Goal: Task Accomplishment & Management: Complete application form

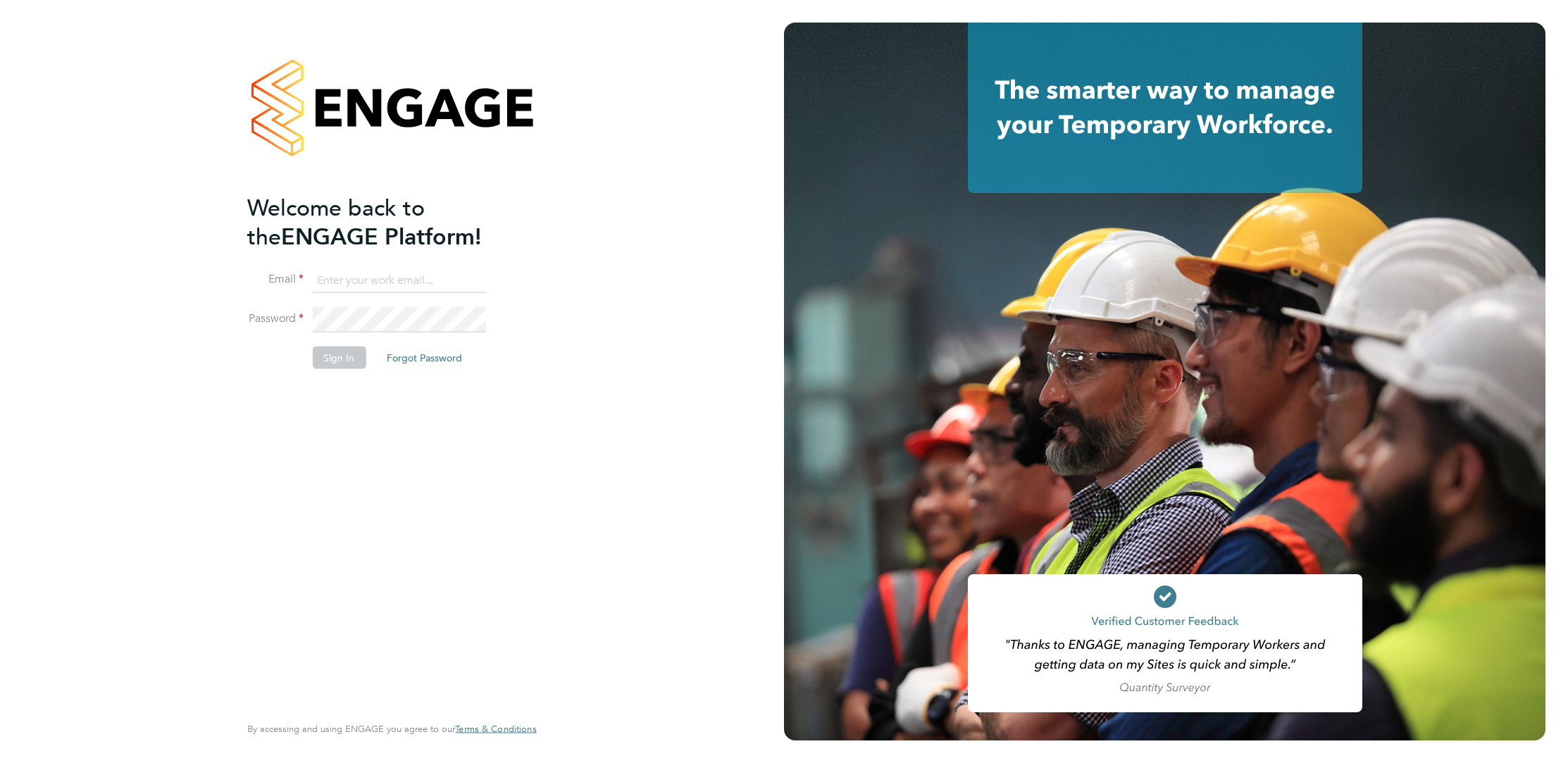
type input "elliott.ebanks@randstad.co.uk"
click at [351, 358] on button "Sign In" at bounding box center [339, 357] width 54 height 22
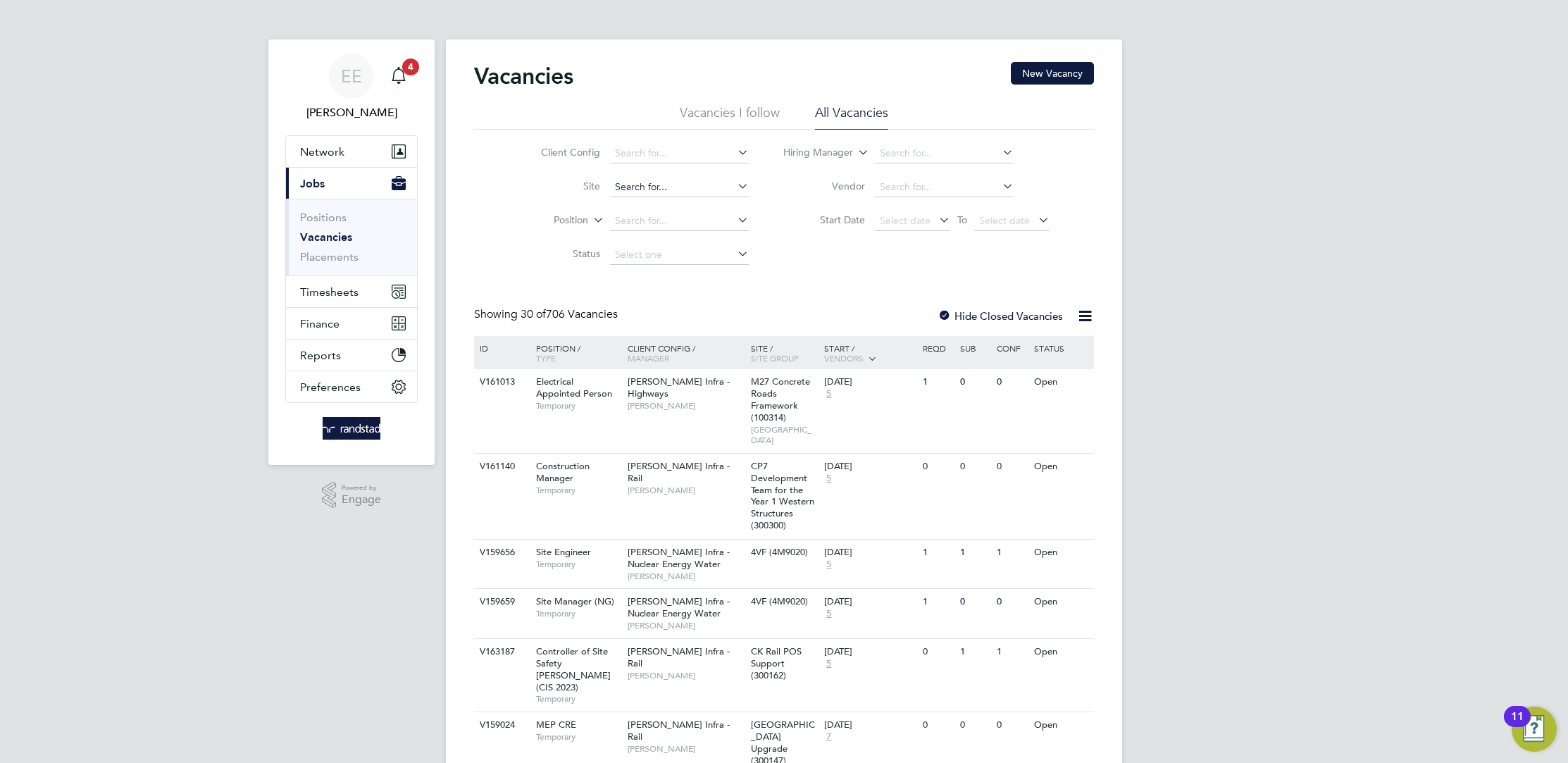
click at [675, 188] on input at bounding box center [680, 187] width 139 height 20
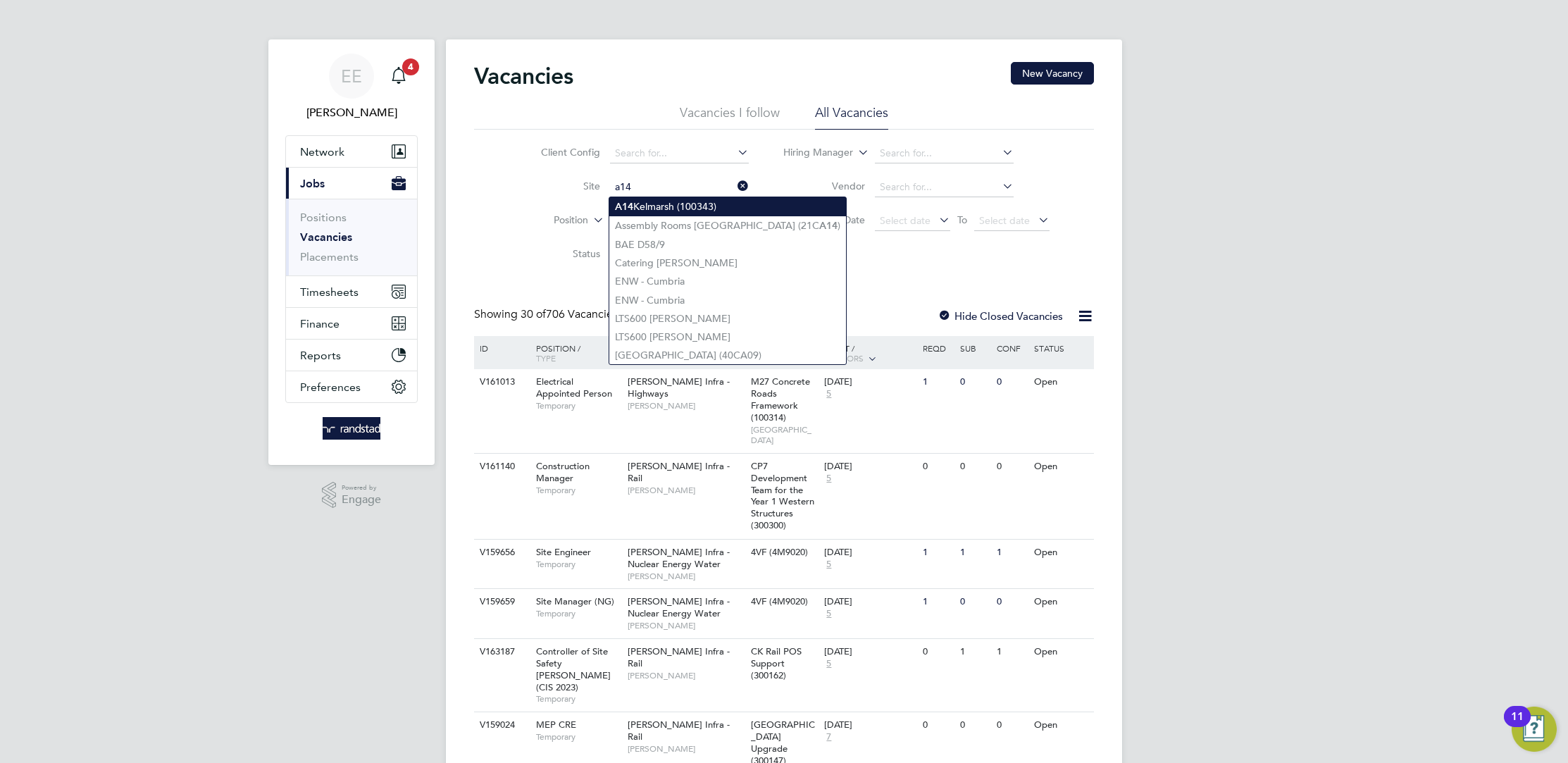
click at [687, 206] on li "A14 Kelmarsh (100343)" at bounding box center [728, 206] width 237 height 19
type input "A14 Kelmarsh (100343)"
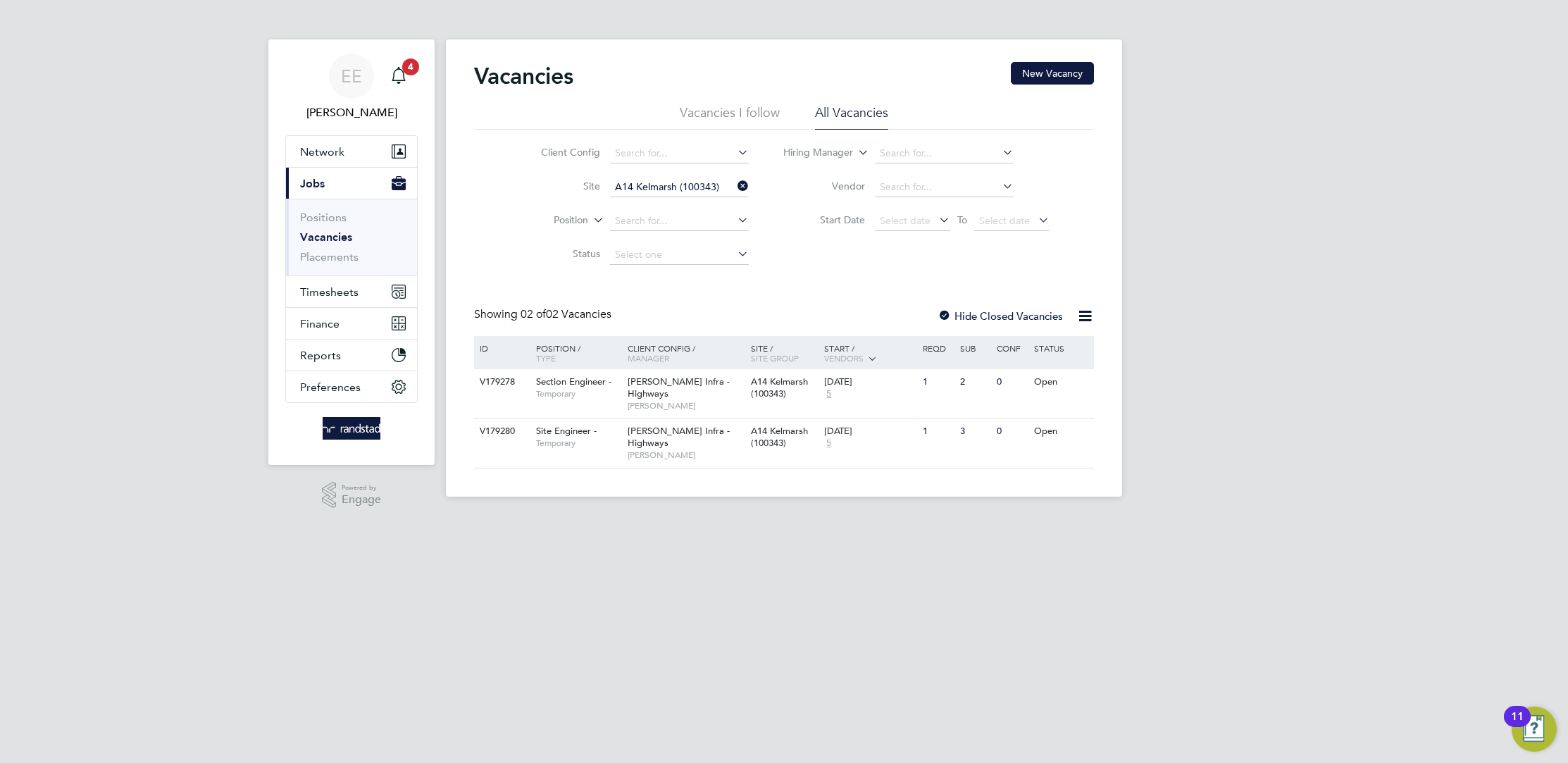
click at [735, 188] on icon at bounding box center [735, 185] width 0 height 20
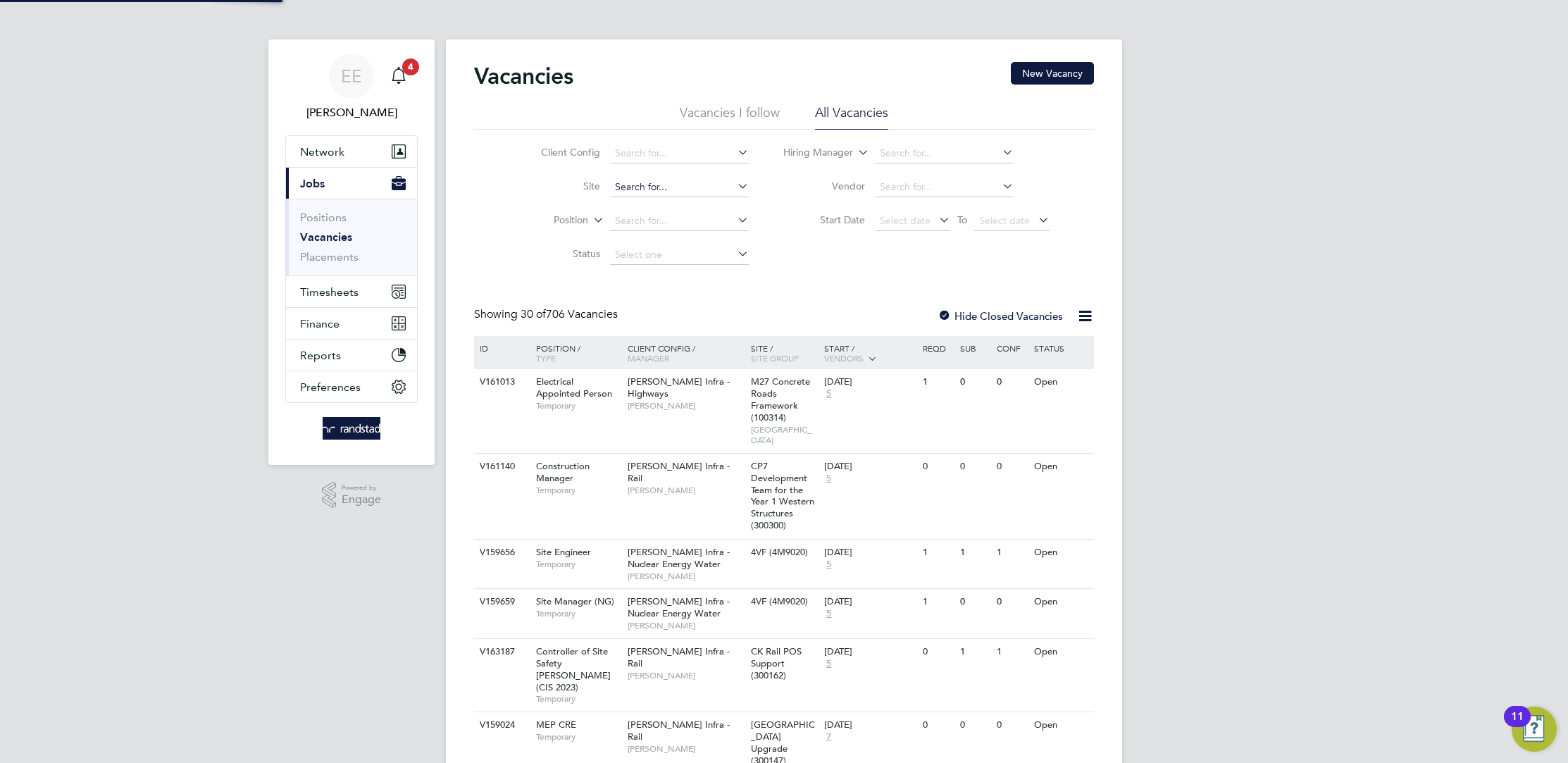
click at [693, 192] on input at bounding box center [680, 187] width 139 height 20
click at [683, 203] on li "A52 MDP Cycleway (100341)" at bounding box center [679, 206] width 140 height 19
type input "A52 MDP Cycleway (100341)"
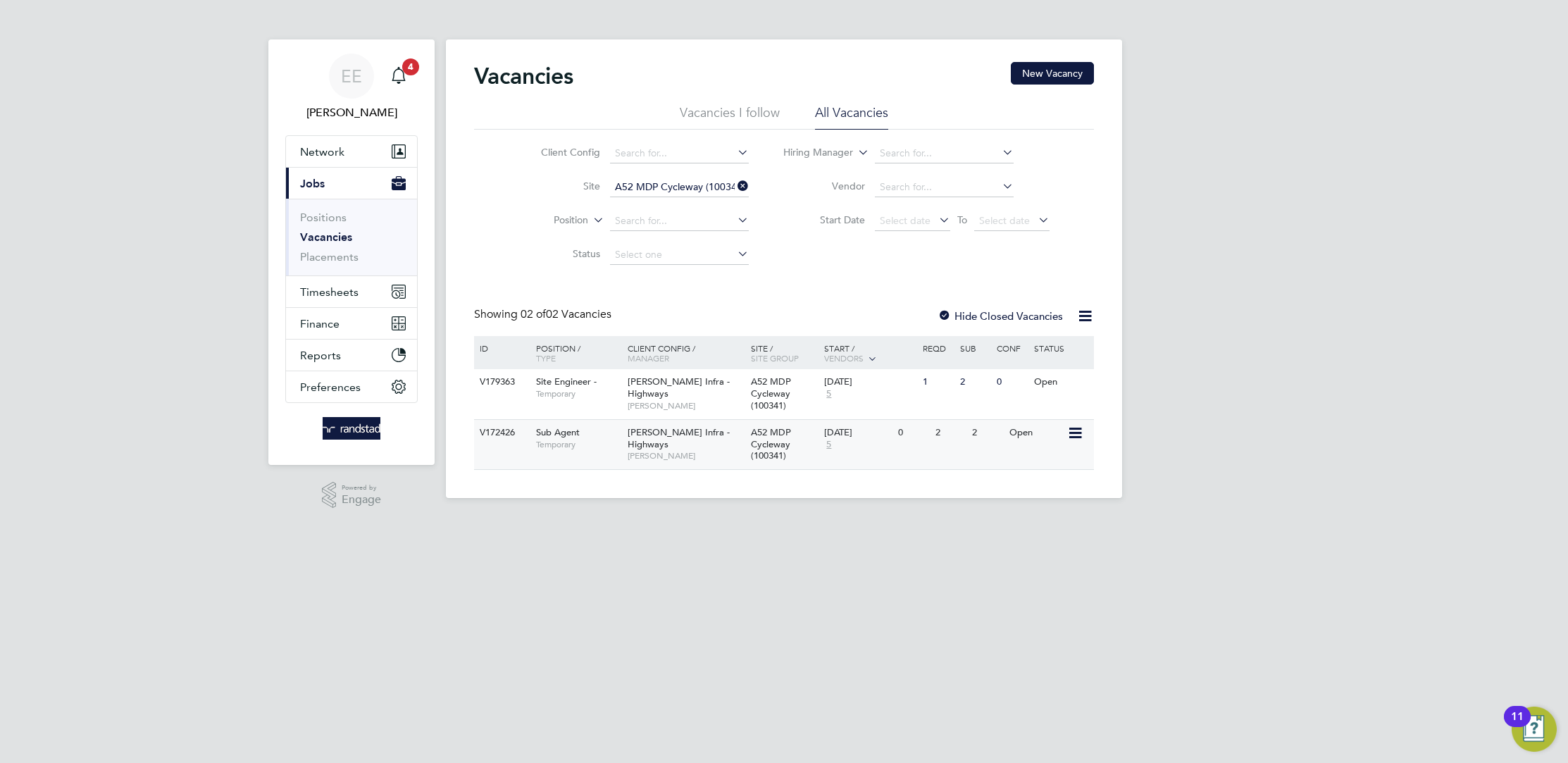
click at [727, 435] on div "Morgan Sindall Infra - Highways Jimmy Simpson" at bounding box center [686, 444] width 123 height 49
click at [730, 395] on div "Morgan Sindall Infra - Highways Alex Hackett" at bounding box center [686, 393] width 123 height 49
click at [660, 405] on span "[PERSON_NAME]" at bounding box center [686, 406] width 117 height 12
click at [898, 444] on div "0" at bounding box center [913, 433] width 37 height 26
click at [708, 384] on span "[PERSON_NAME] Infra - Highways" at bounding box center [678, 387] width 102 height 24
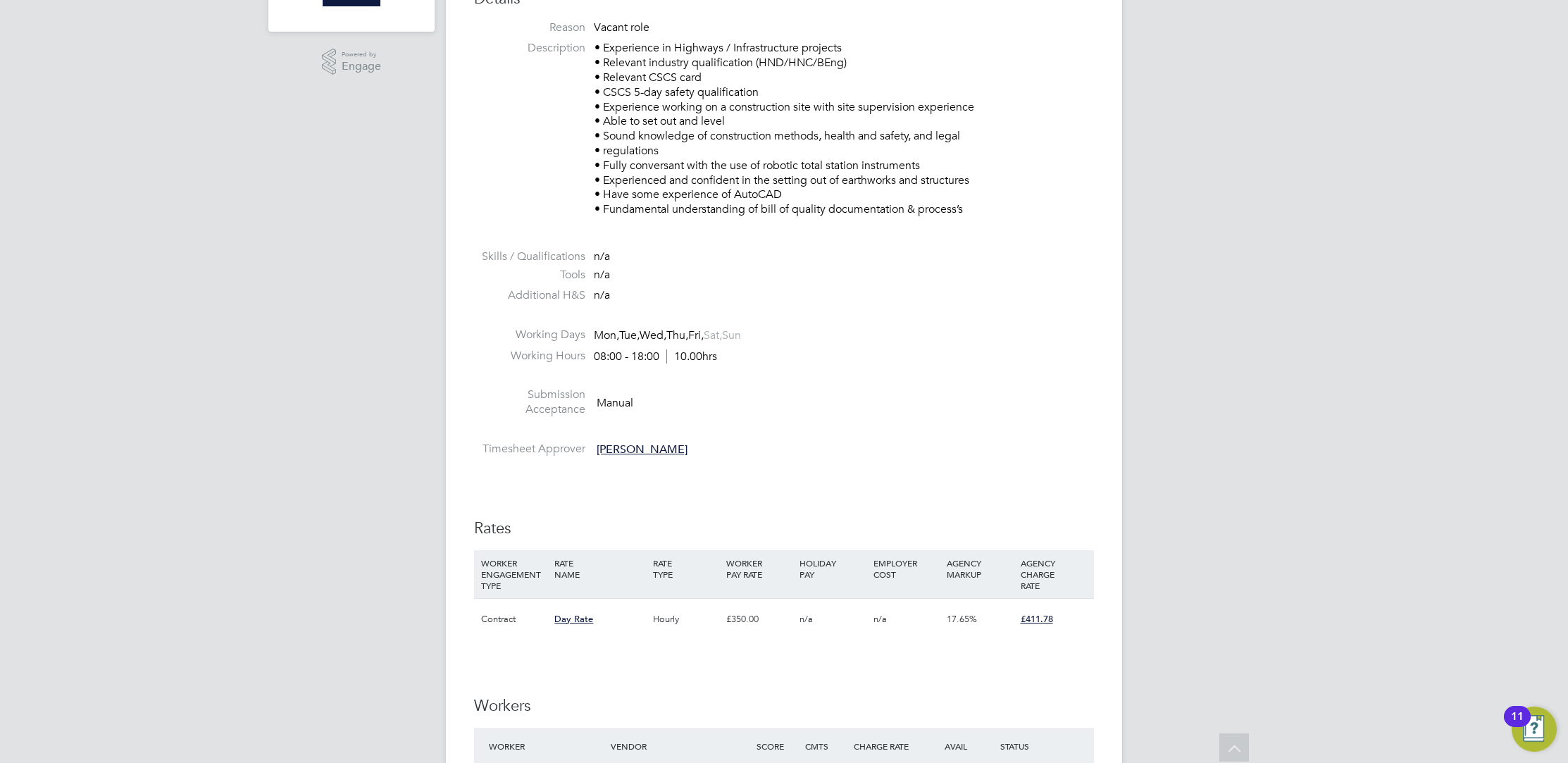
scroll to position [1037, 0]
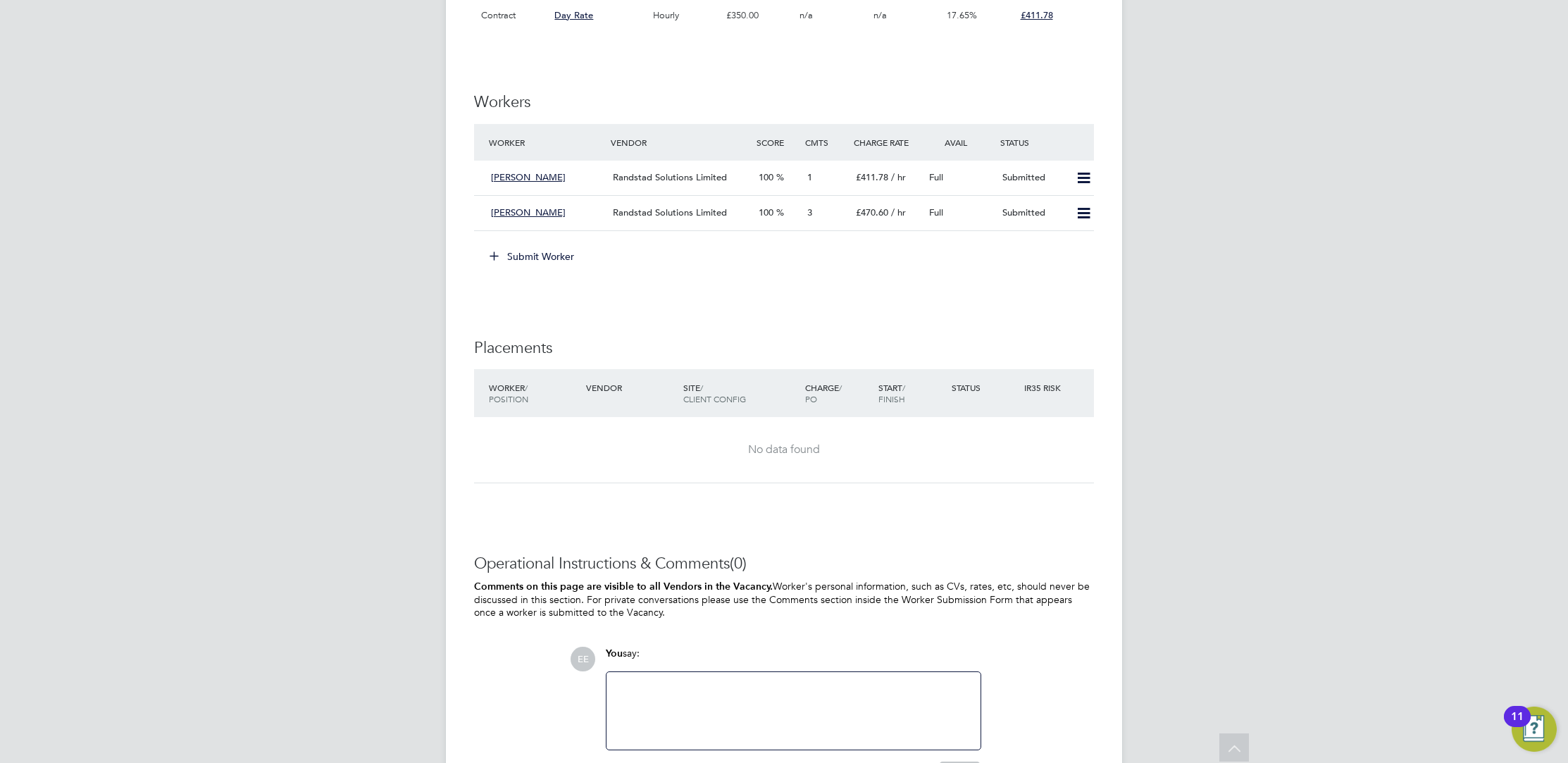
click at [558, 251] on button "Submit Worker" at bounding box center [533, 256] width 106 height 22
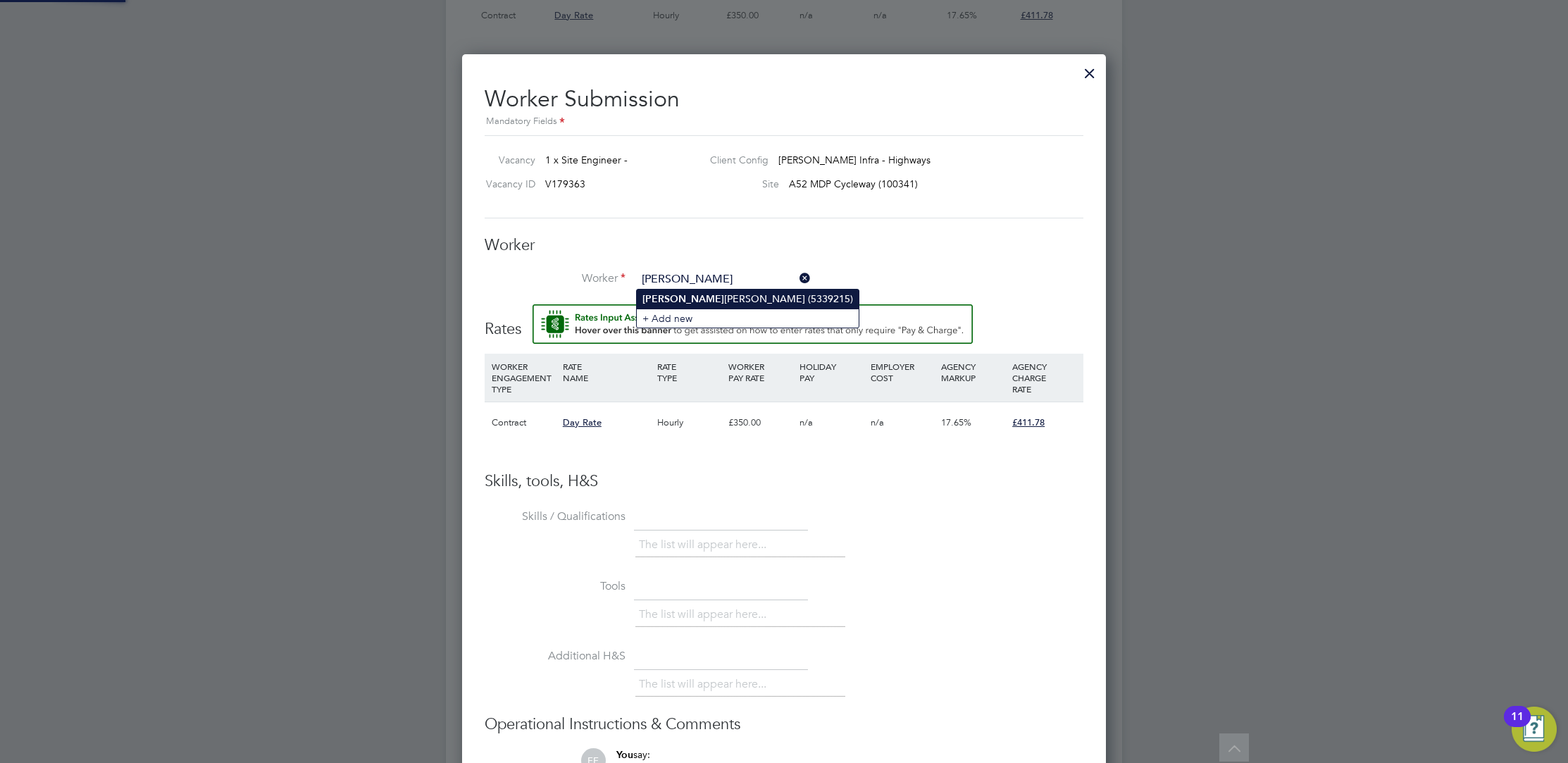
click at [747, 304] on li "Arnel Cordero (5339215)" at bounding box center [748, 299] width 222 height 19
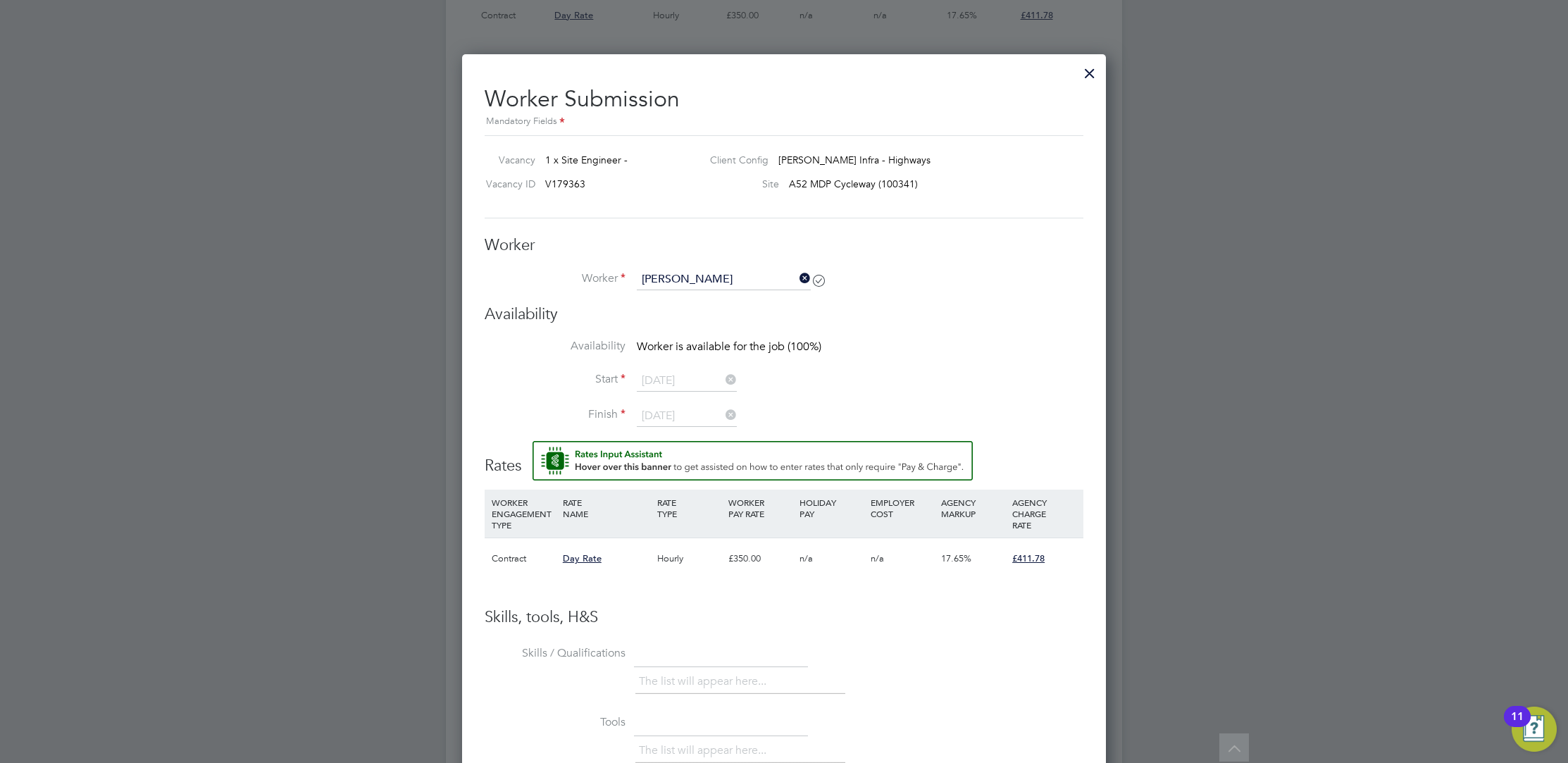
type input "Arnel Cordero (5339215)"
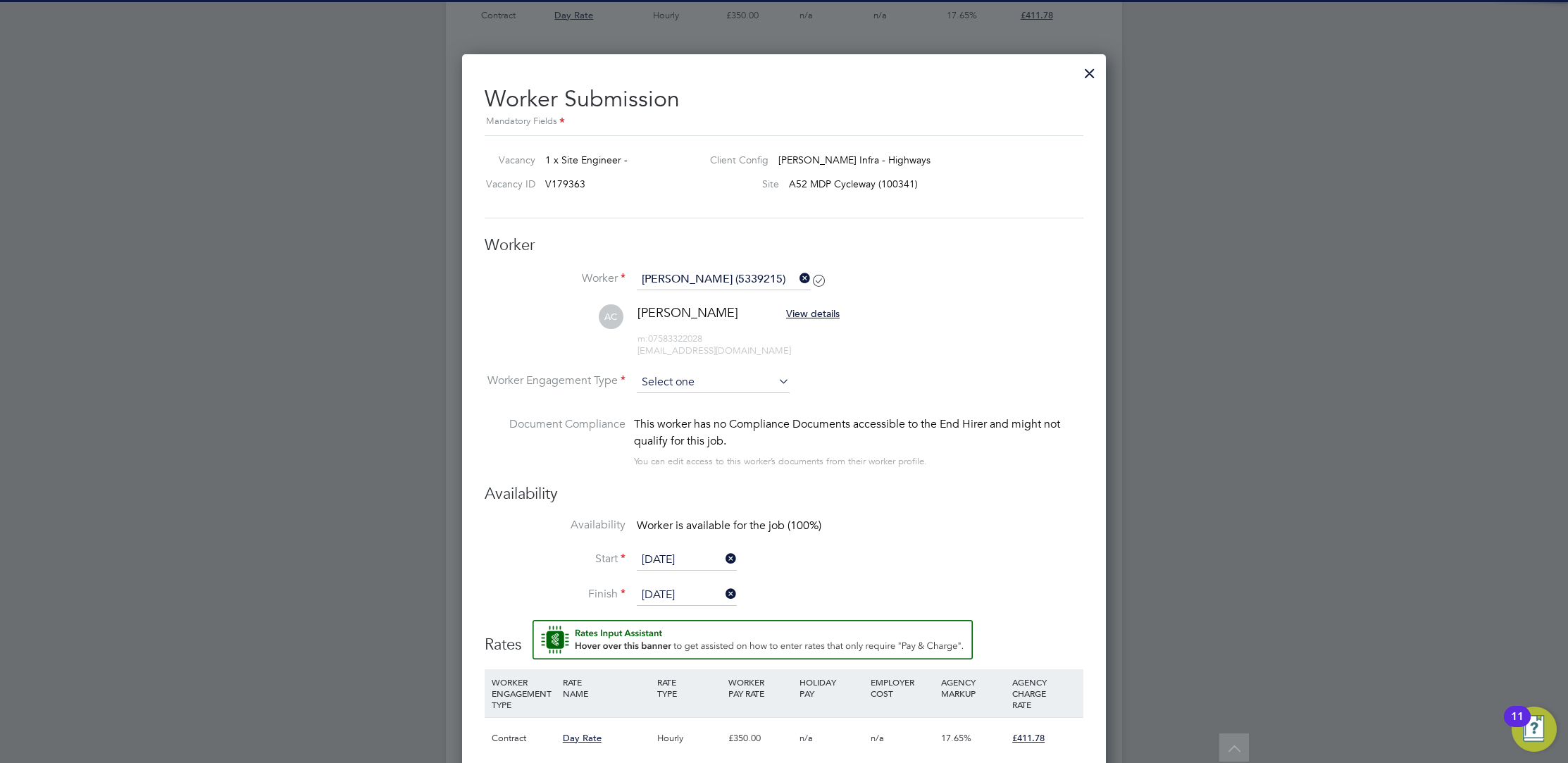
click at [773, 372] on input at bounding box center [713, 382] width 153 height 21
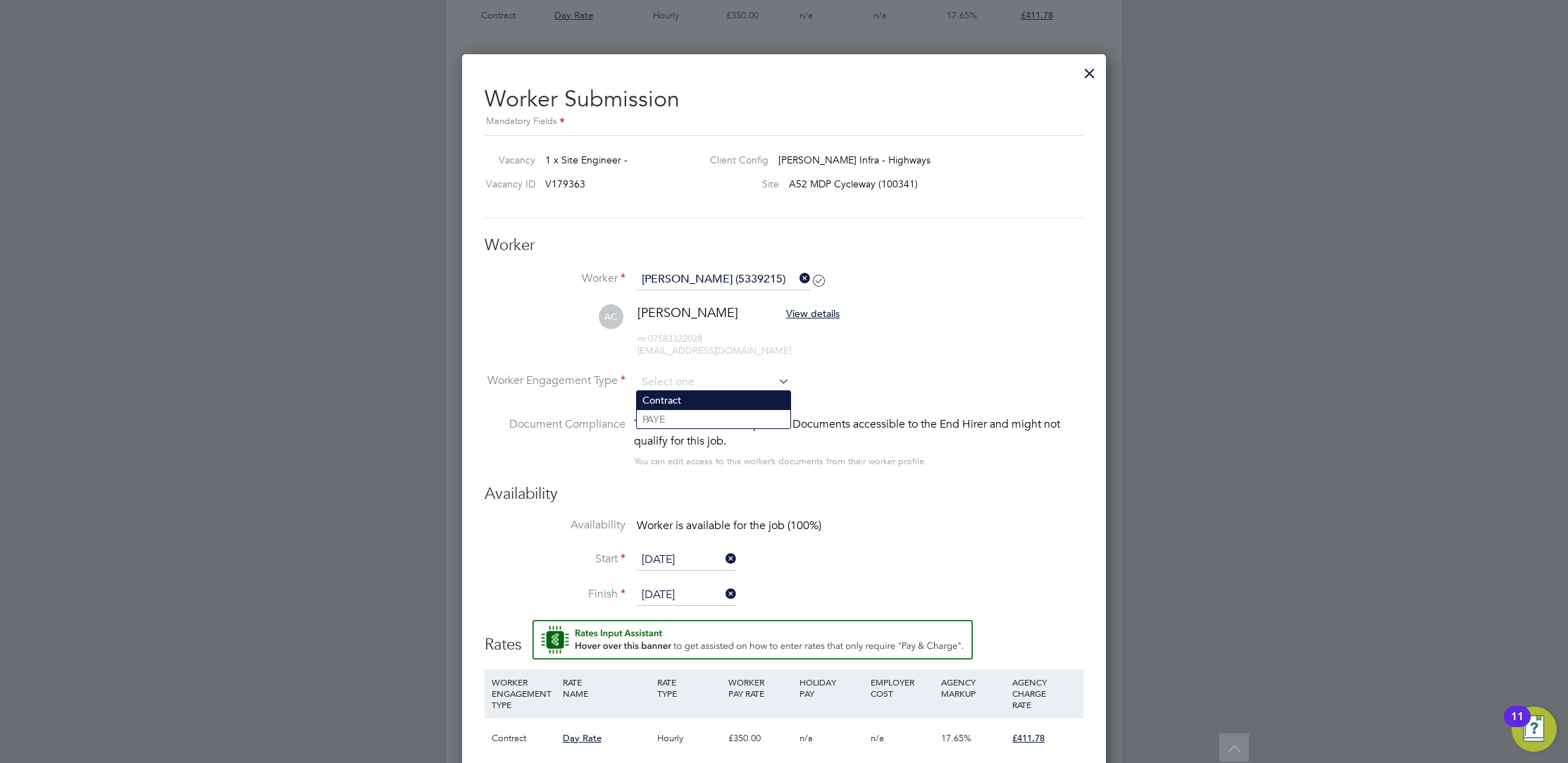
click at [746, 394] on li "Contract" at bounding box center [714, 400] width 153 height 18
type input "Contract"
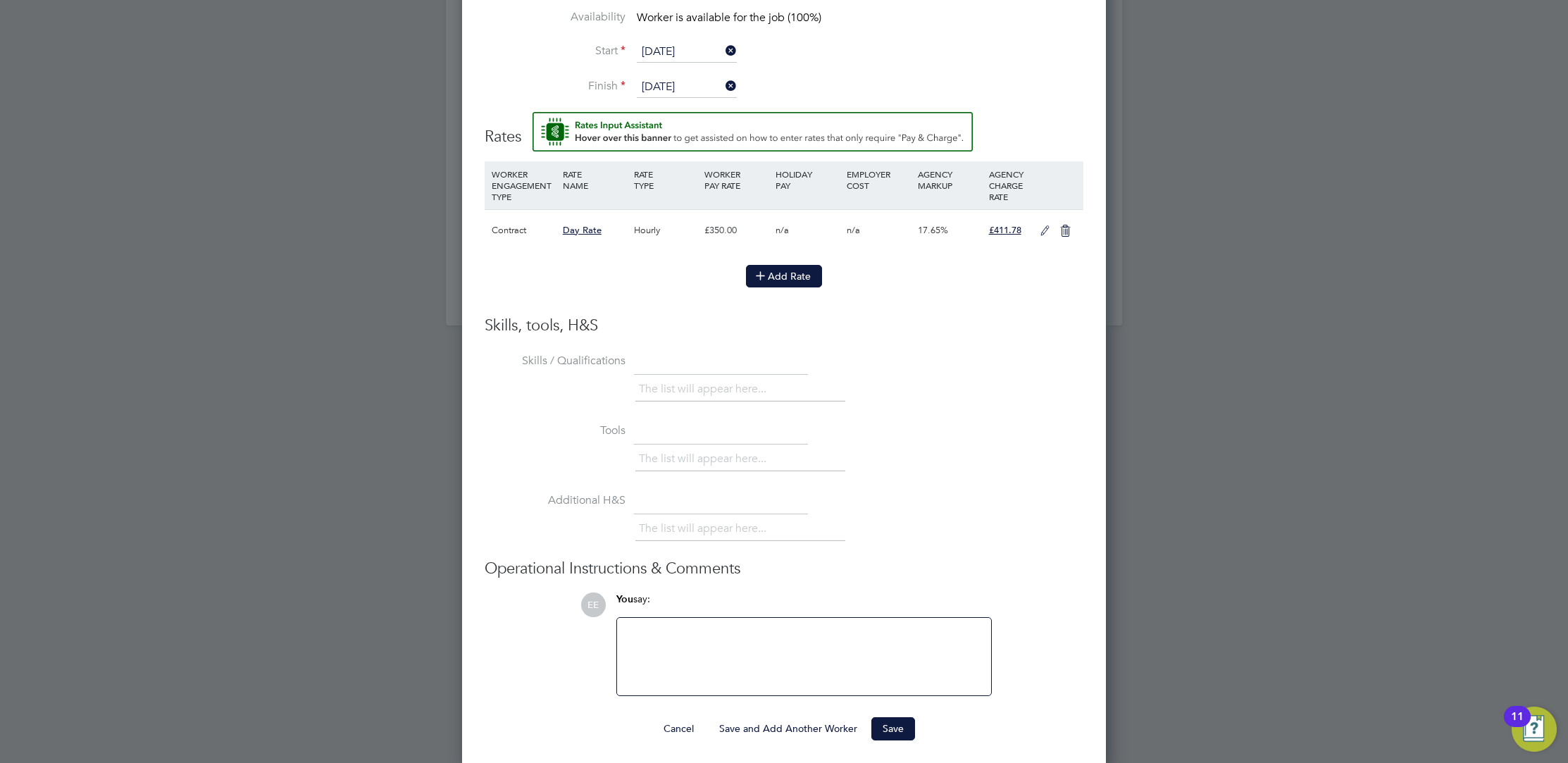
click at [791, 268] on button "Add Rate" at bounding box center [783, 276] width 76 height 22
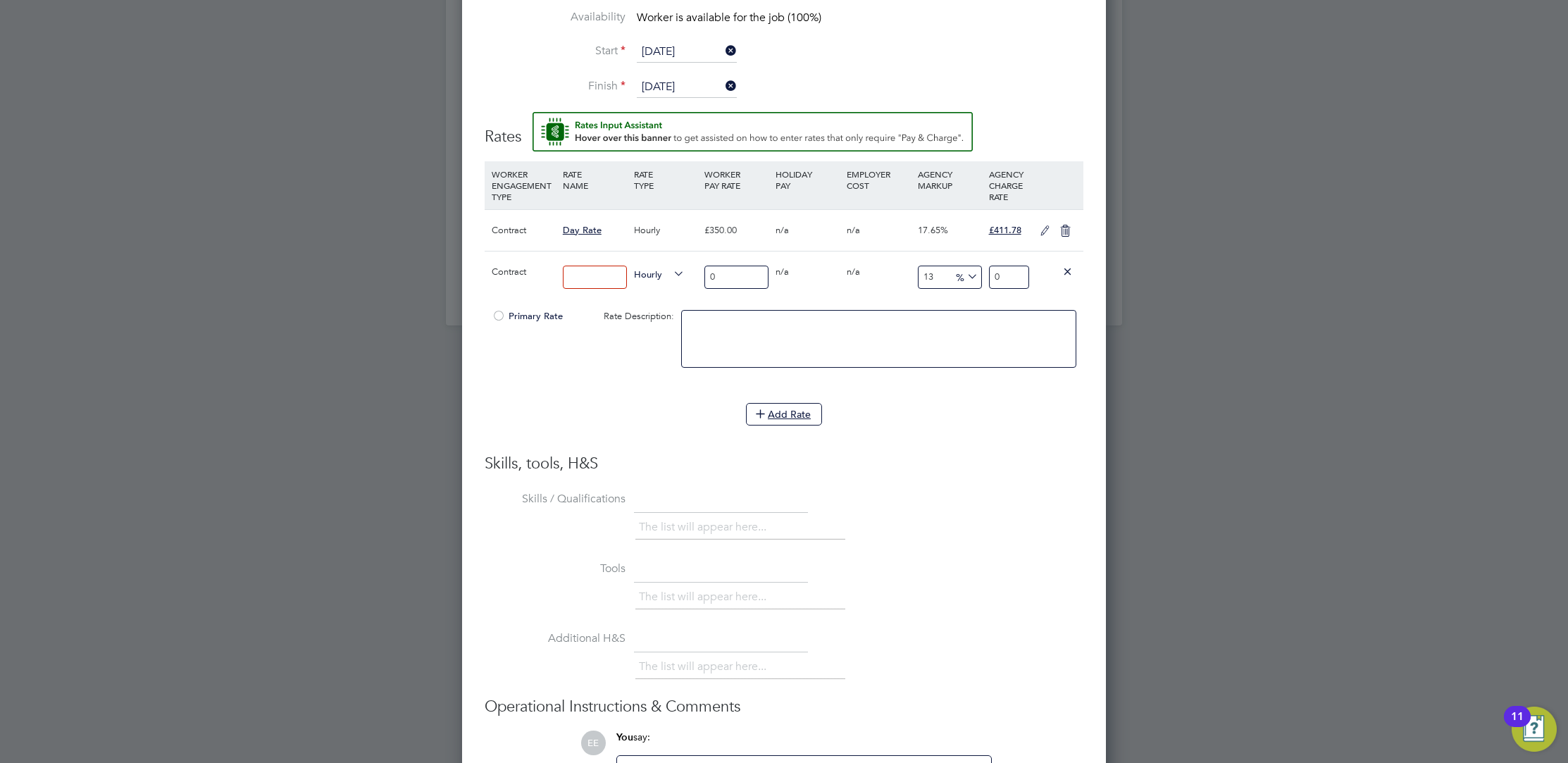
click at [735, 270] on input "0" at bounding box center [736, 277] width 64 height 23
drag, startPoint x: 752, startPoint y: 279, endPoint x: 662, endPoint y: 279, distance: 90.0
click at [662, 279] on div "Contract Hourly 0 0 n/a 0 n/a 13 0 % 0" at bounding box center [783, 277] width 599 height 52
click at [803, 290] on div "Contract Hourly 0 0 n/a 0 n/a 13 0 % 0" at bounding box center [783, 277] width 599 height 52
click at [1042, 225] on icon at bounding box center [1045, 231] width 17 height 12
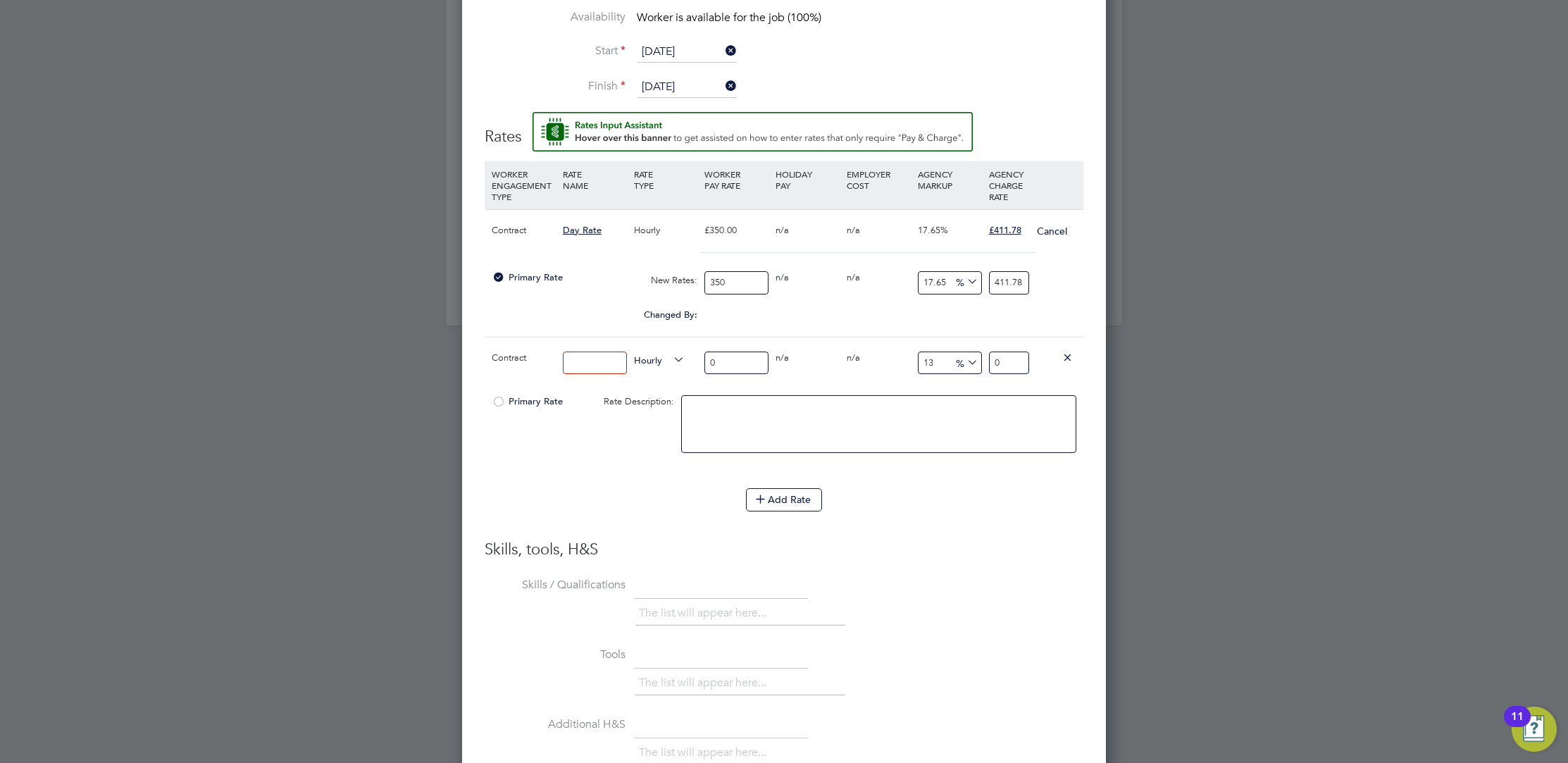
drag, startPoint x: 746, startPoint y: 274, endPoint x: 664, endPoint y: 275, distance: 82.0
click at [664, 275] on div "Primary Rate New Rates: 350 0 n/a 0 n/a 17.65 0 % 411.78" at bounding box center [783, 283] width 599 height 38
type input "4"
type input "4.706"
type input "40"
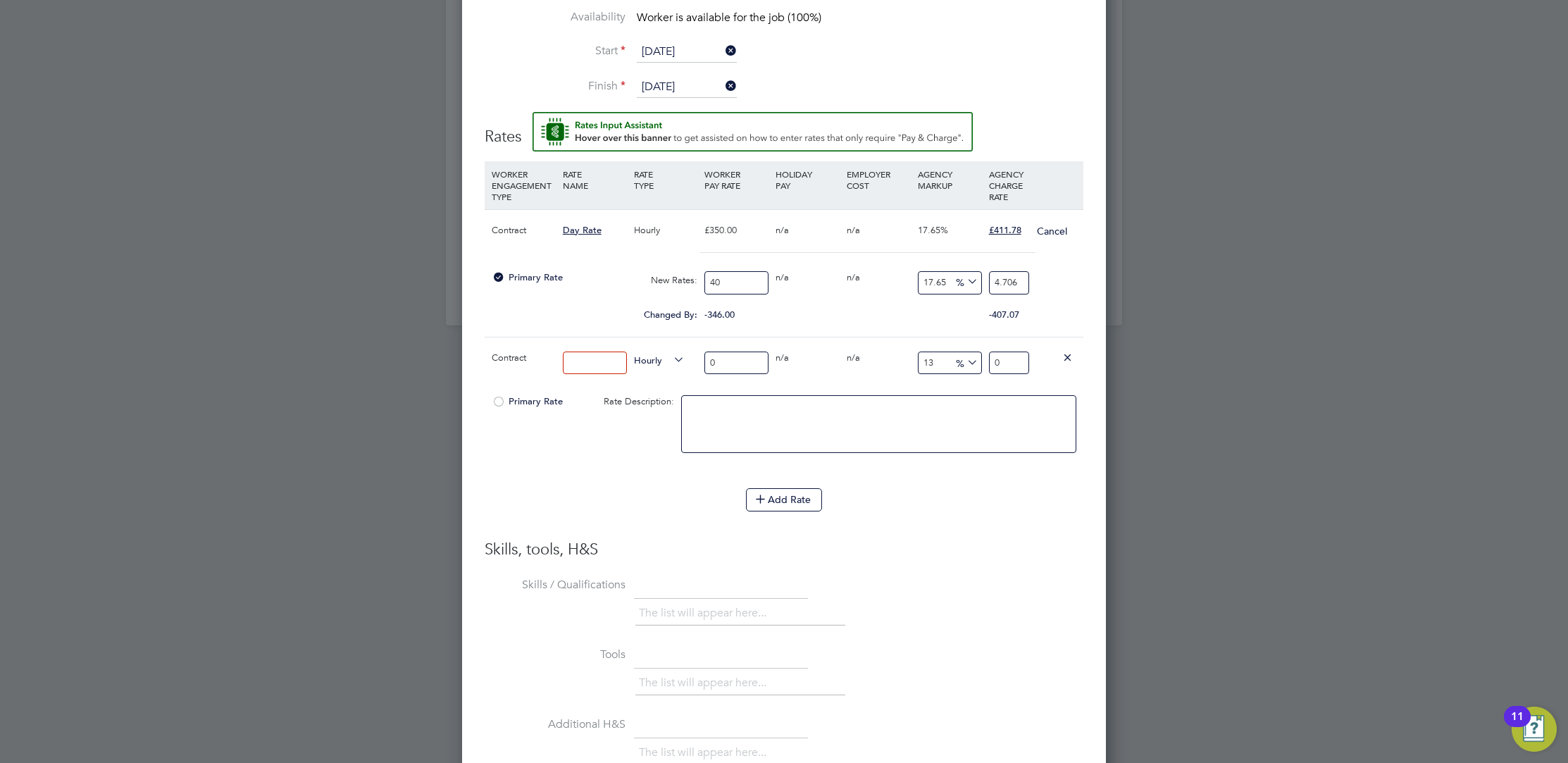
type input "47.06"
type input "400"
type input "470.6"
type input "400"
click at [1090, 303] on div "Worker Submission Mandatory Fields Vacancy 1 x Site Engineer - Client Config Mo…" at bounding box center [783, 269] width 644 height 1445
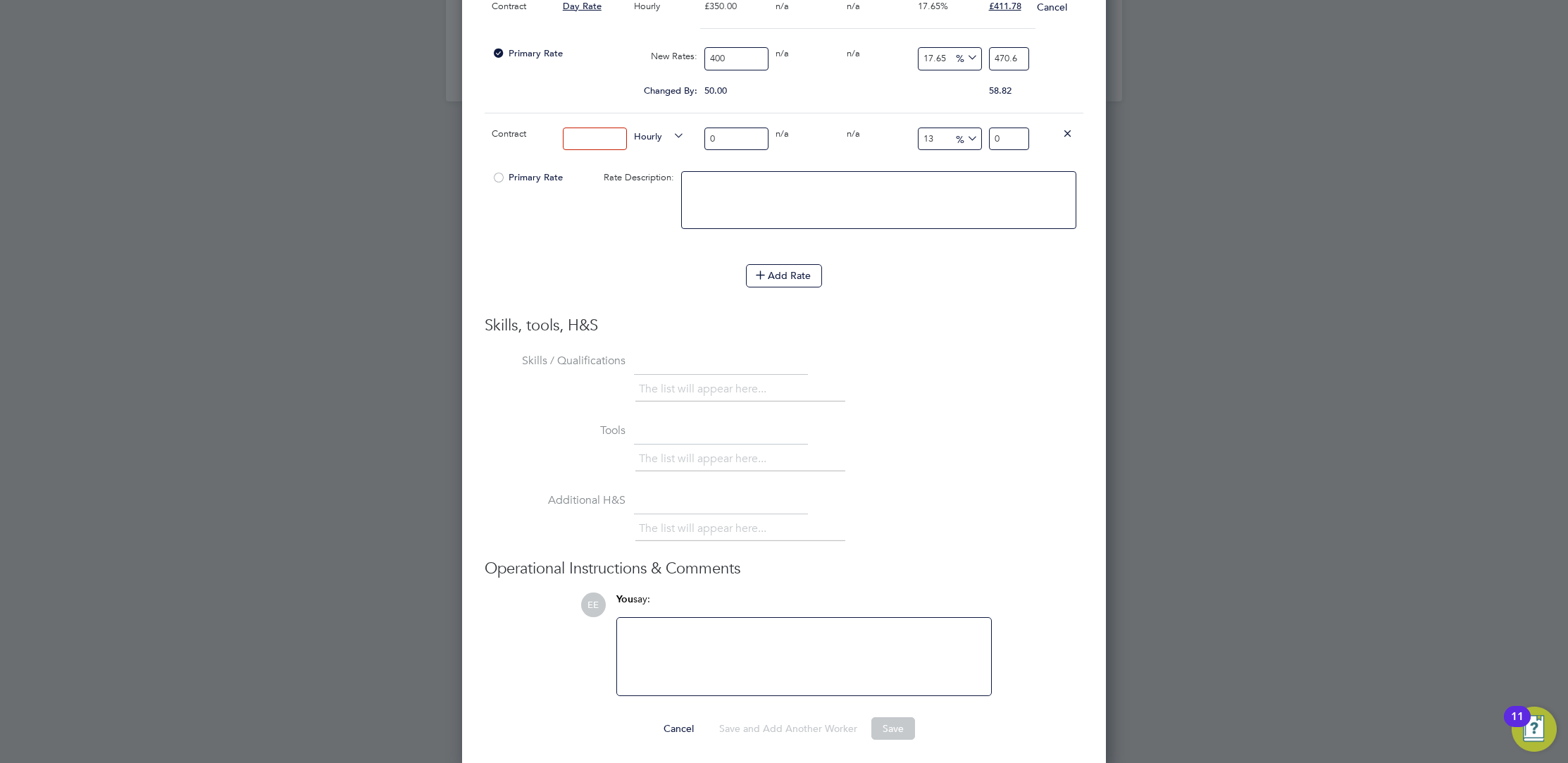
click at [767, 626] on div at bounding box center [804, 657] width 357 height 61
click at [1068, 130] on icon at bounding box center [1067, 132] width 11 height 11
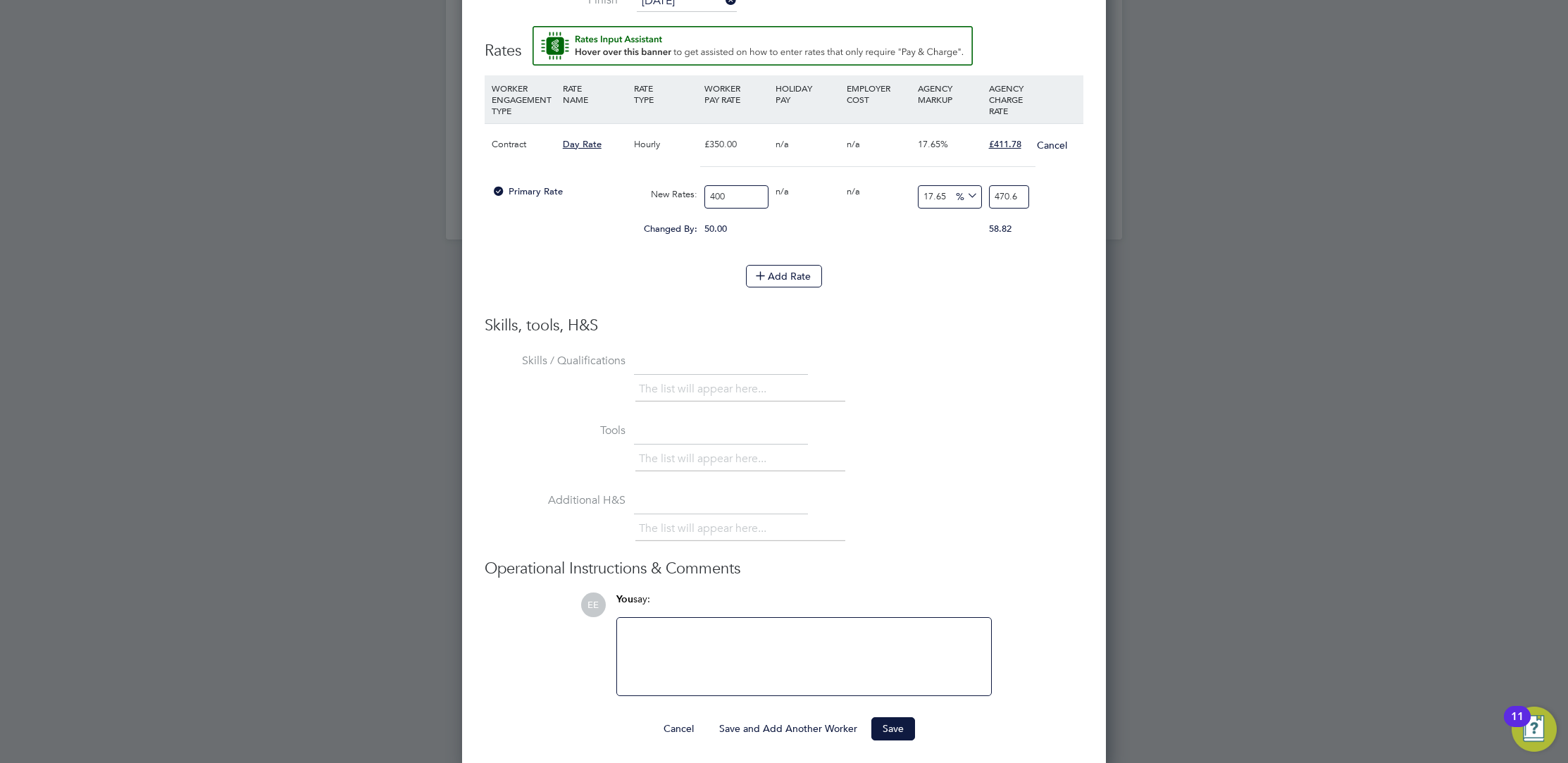
click at [902, 711] on ng-form "Worker Worker Arnel Cordero (5339215) AC Arnel Cordero View details m: 07583322…" at bounding box center [783, 191] width 599 height 1099
click at [898, 722] on button "Save" at bounding box center [893, 728] width 43 height 22
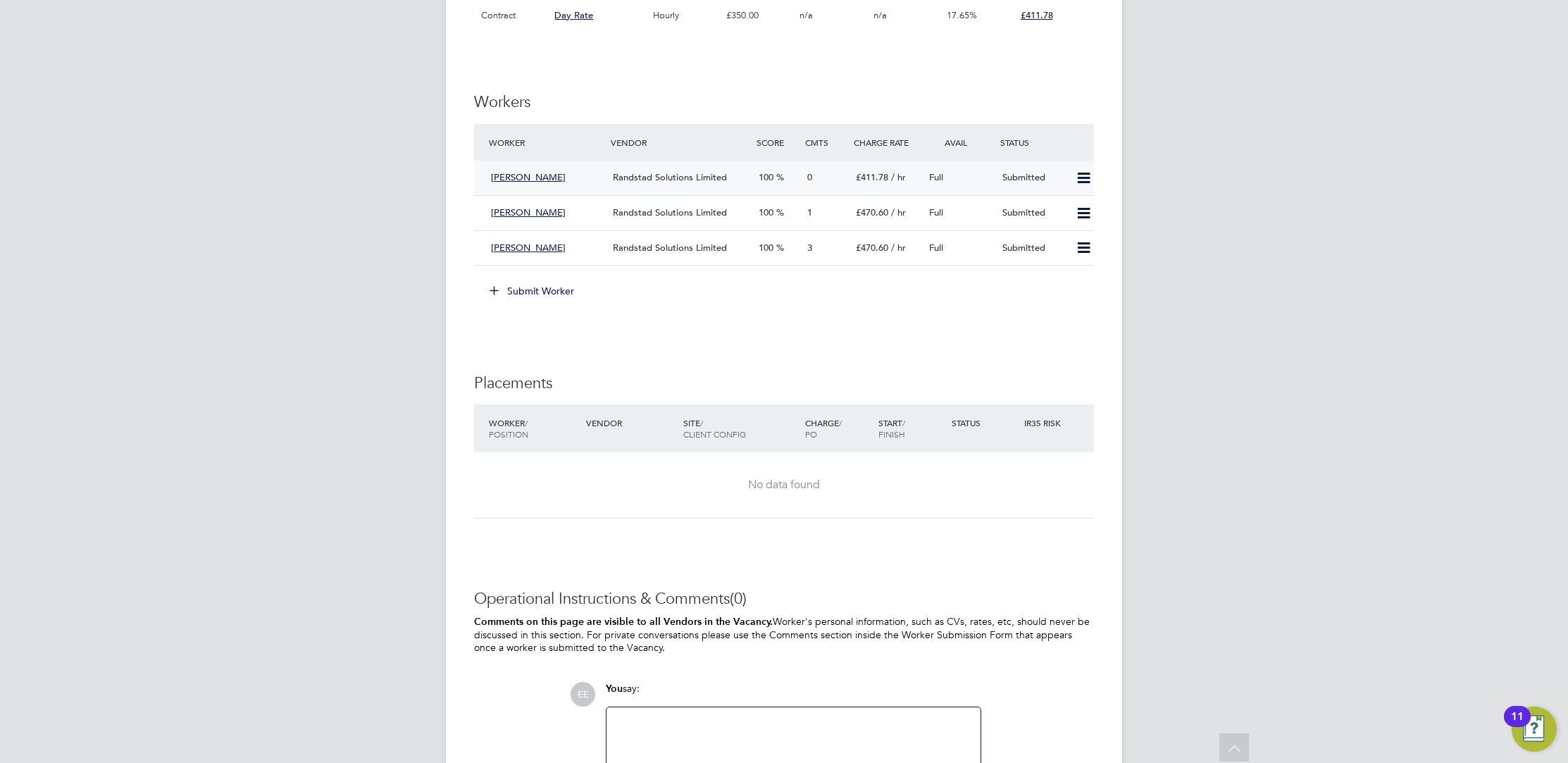
click at [826, 174] on div "0" at bounding box center [825, 178] width 49 height 23
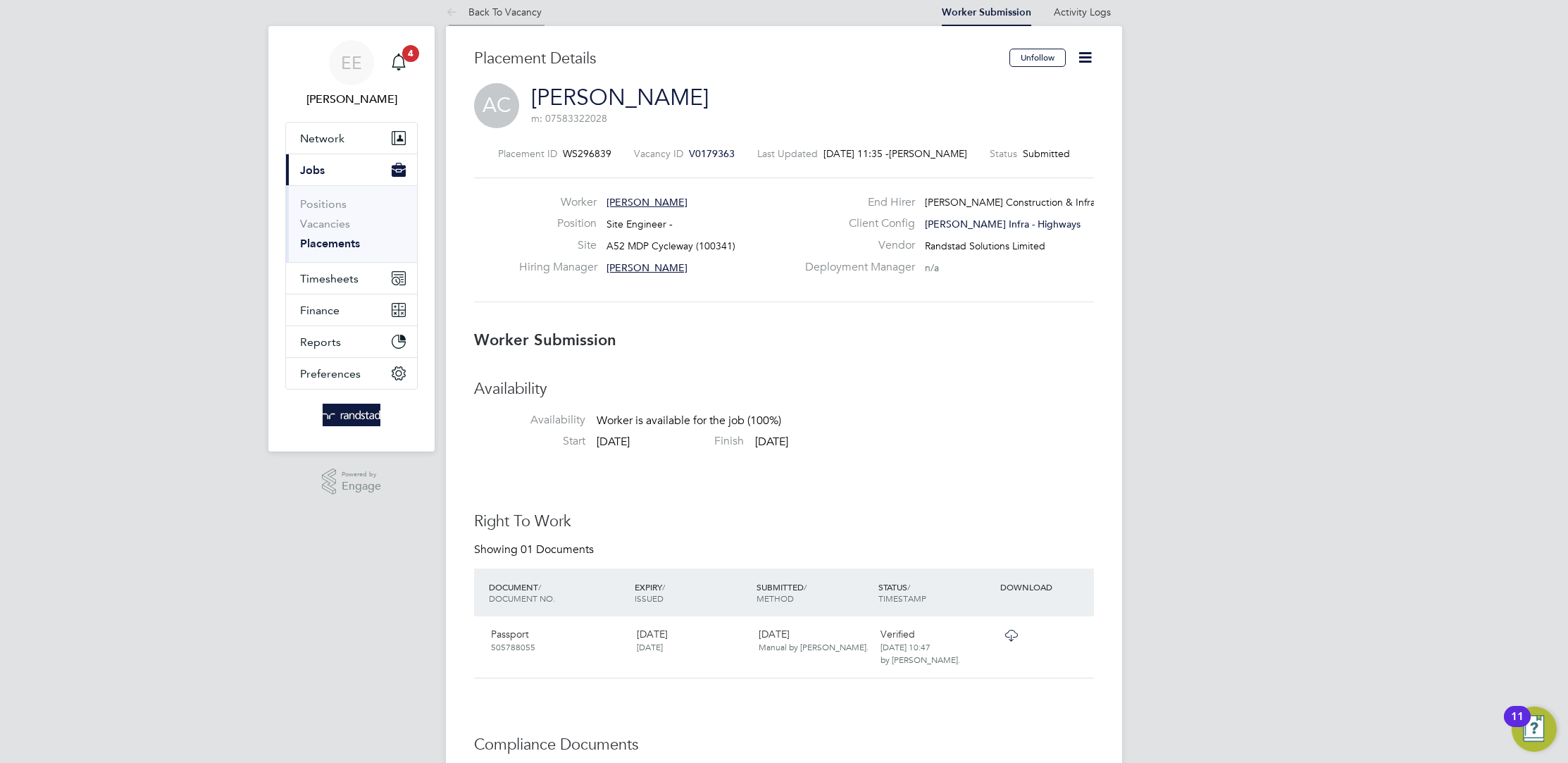
click at [506, 19] on li "Back To Vacancy" at bounding box center [494, 12] width 96 height 28
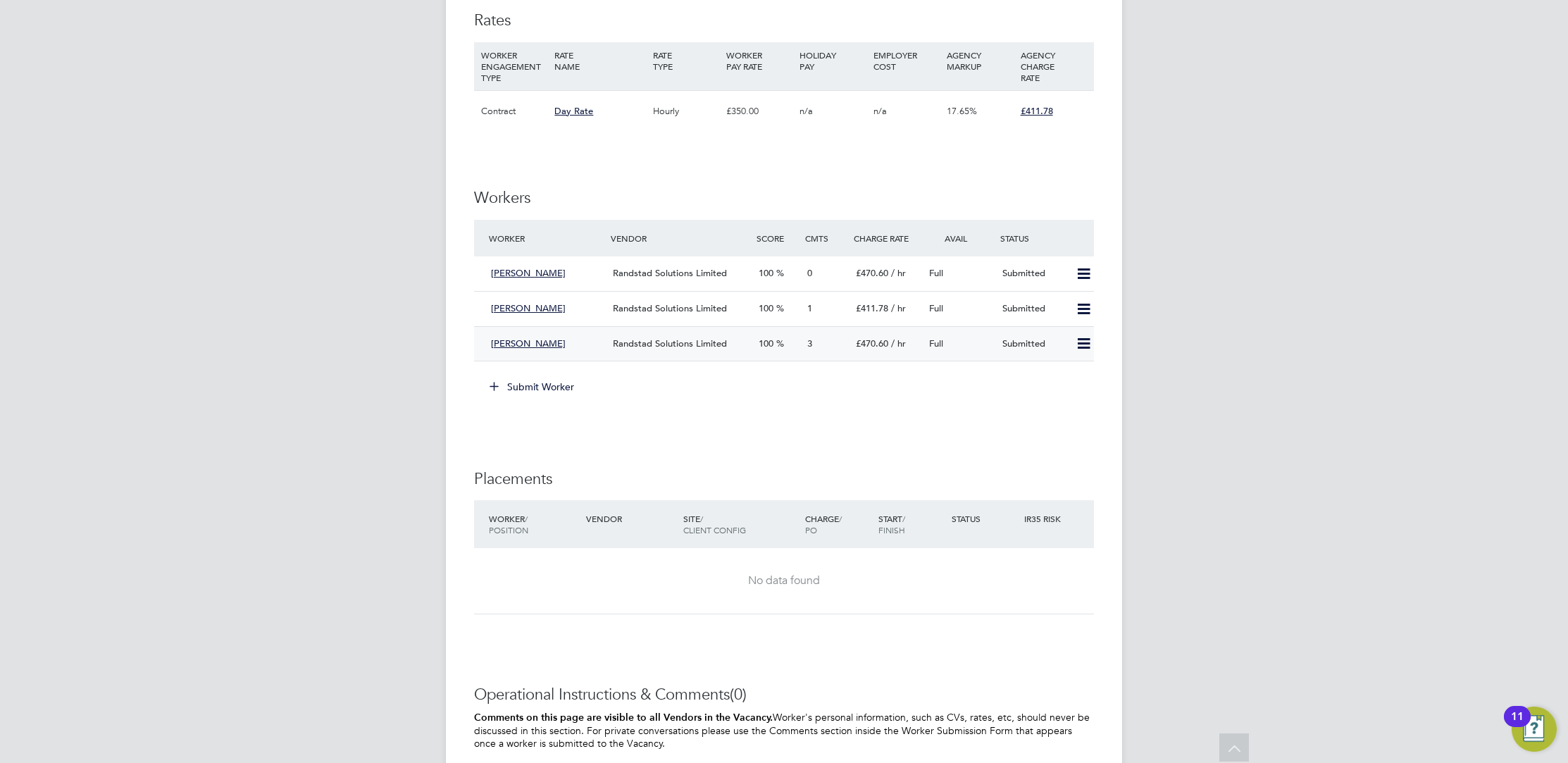
click at [610, 341] on div "Randstad Solutions Limited" at bounding box center [680, 344] width 146 height 23
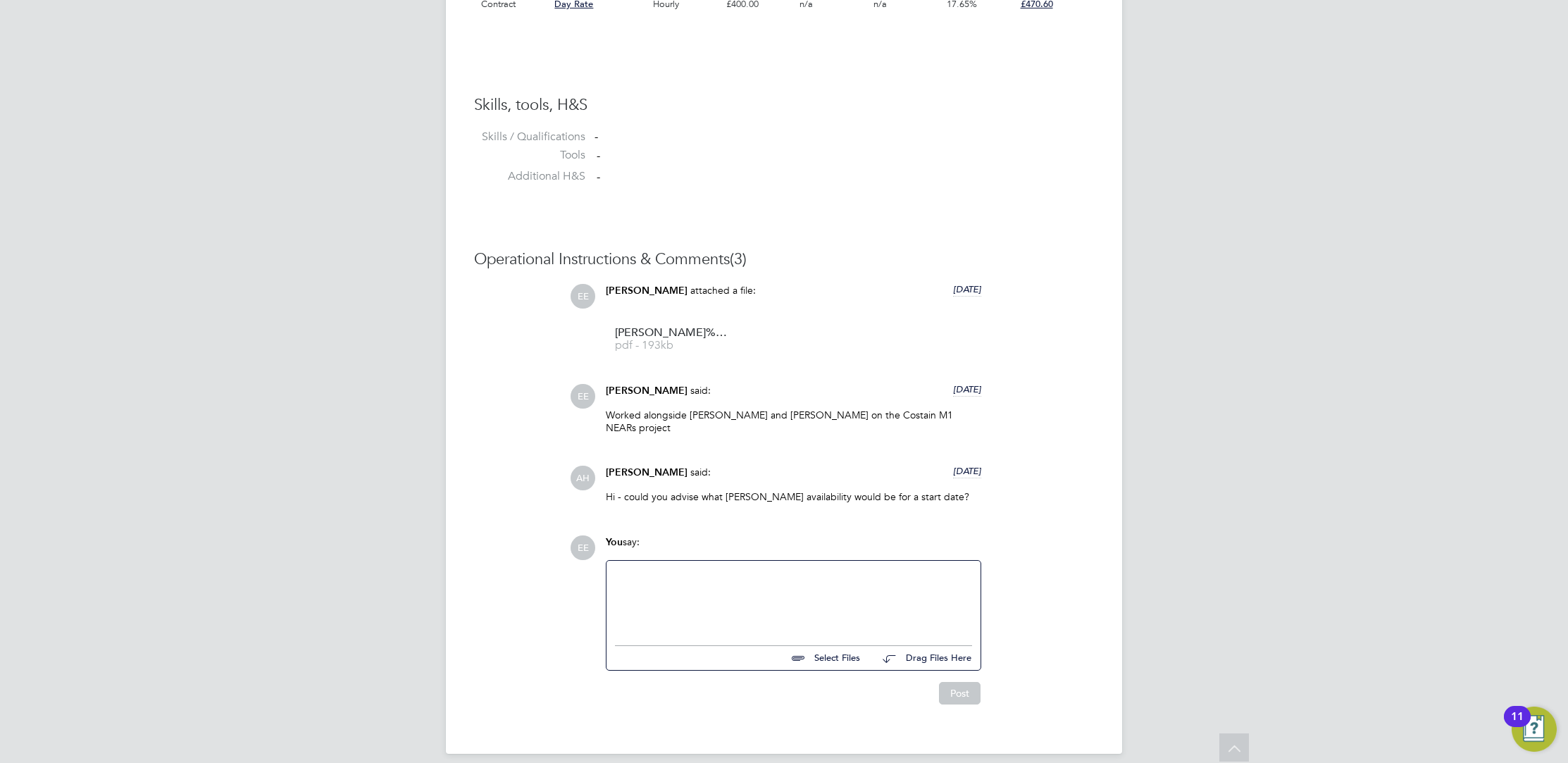
click at [744, 593] on div at bounding box center [793, 599] width 357 height 61
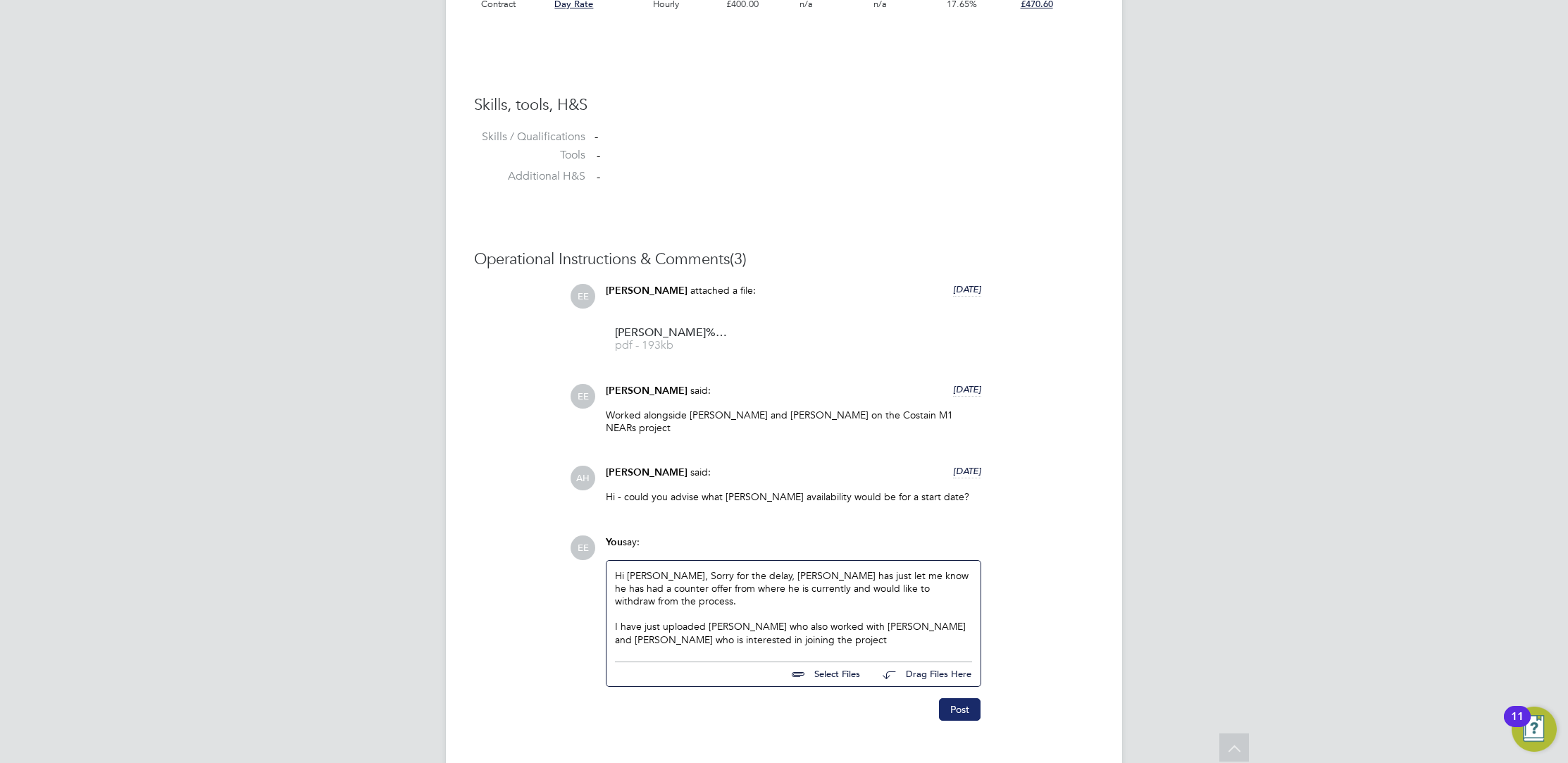
click at [961, 698] on button "Post" at bounding box center [959, 709] width 41 height 22
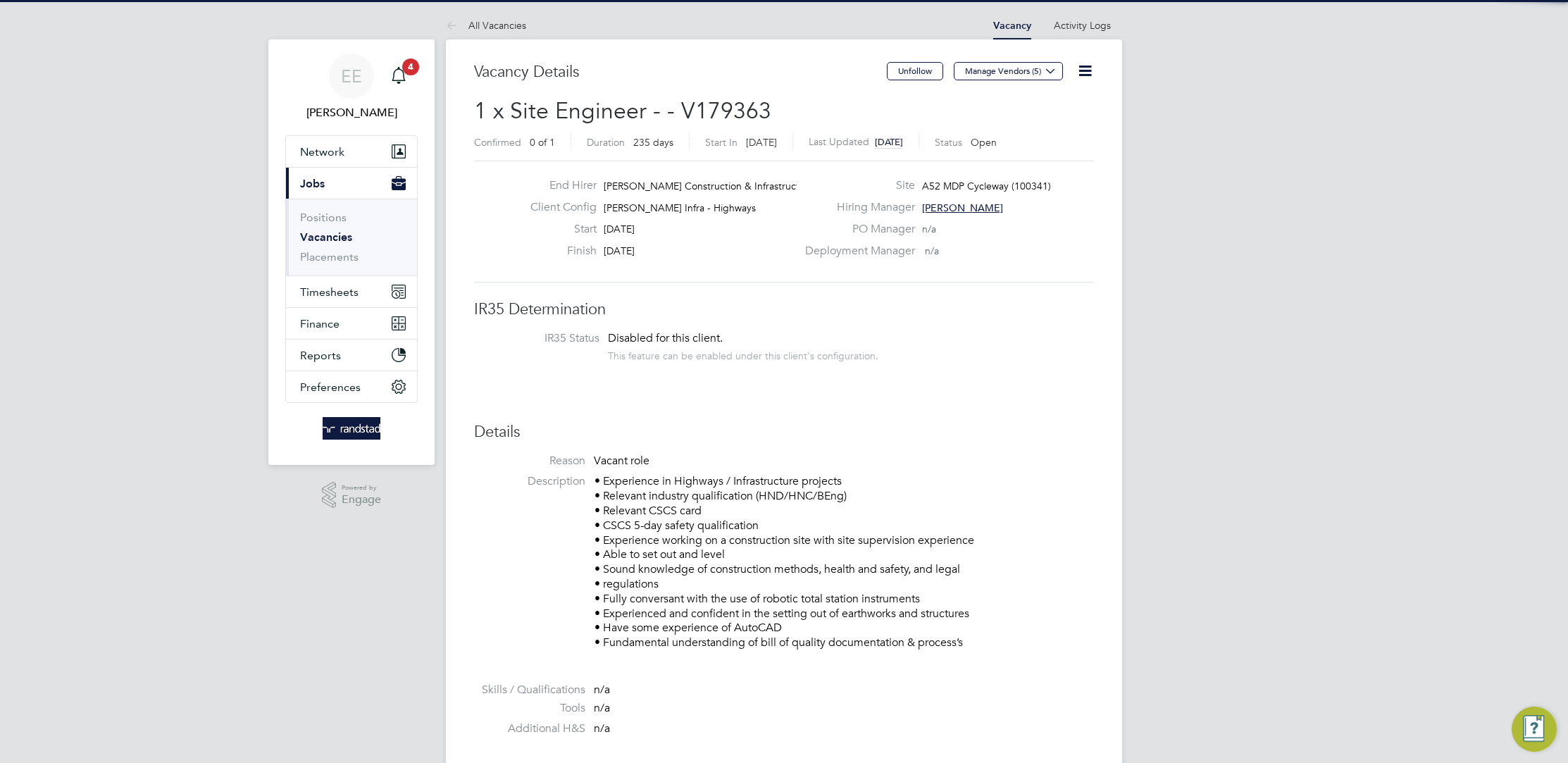
scroll to position [41, 98]
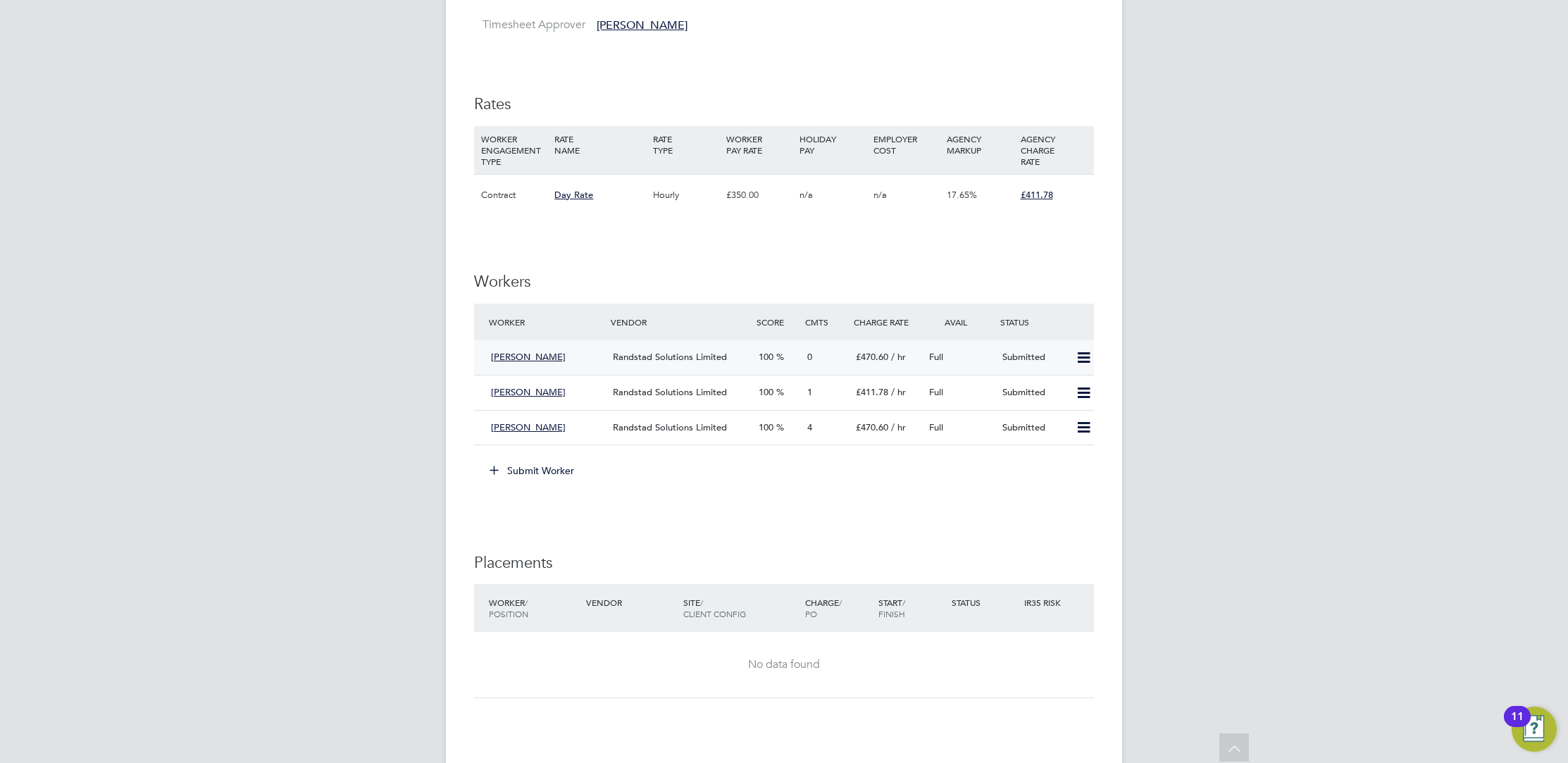
click at [625, 366] on div "Randstad Solutions Limited" at bounding box center [680, 358] width 146 height 23
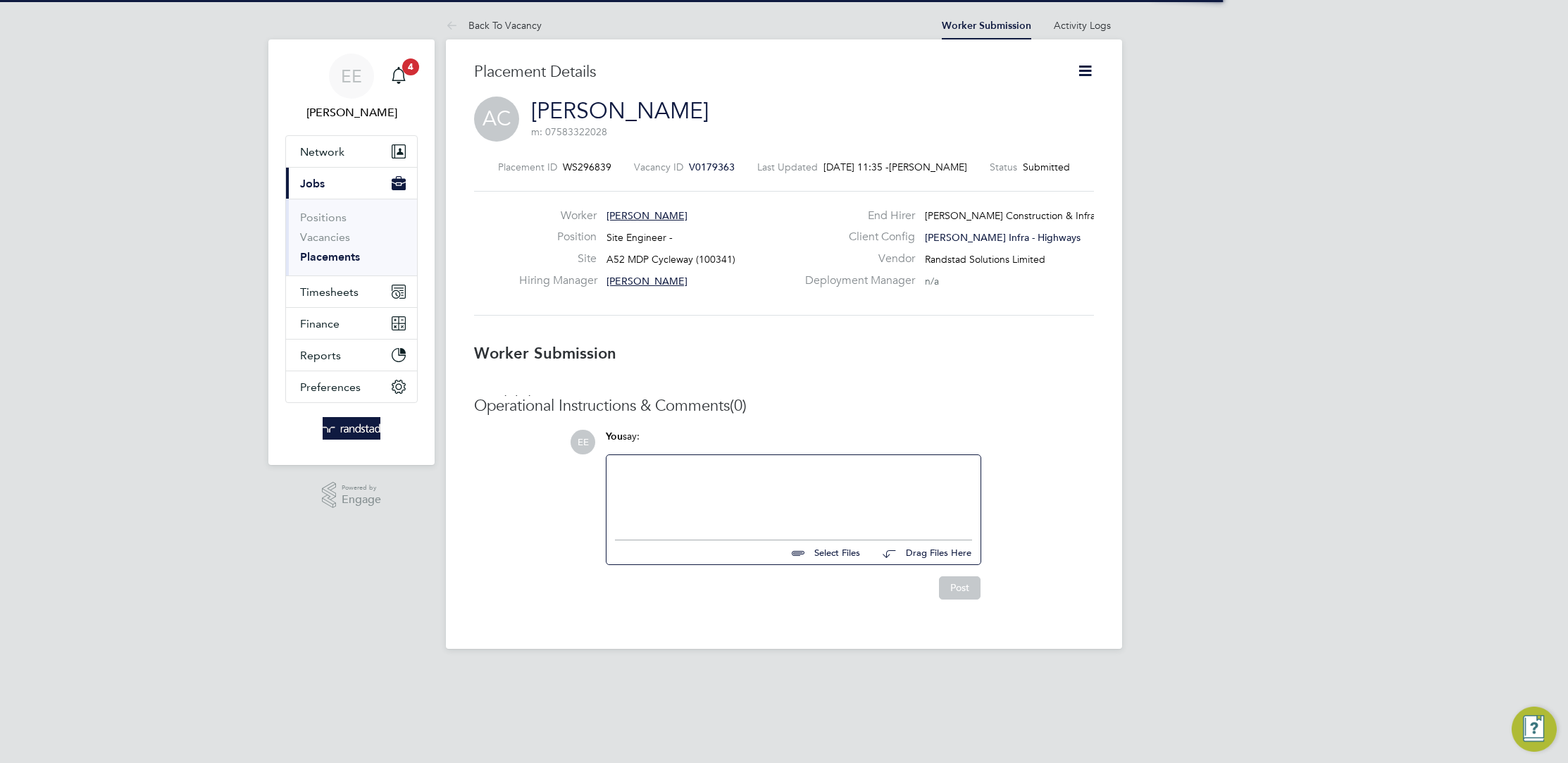
scroll to position [7, 7]
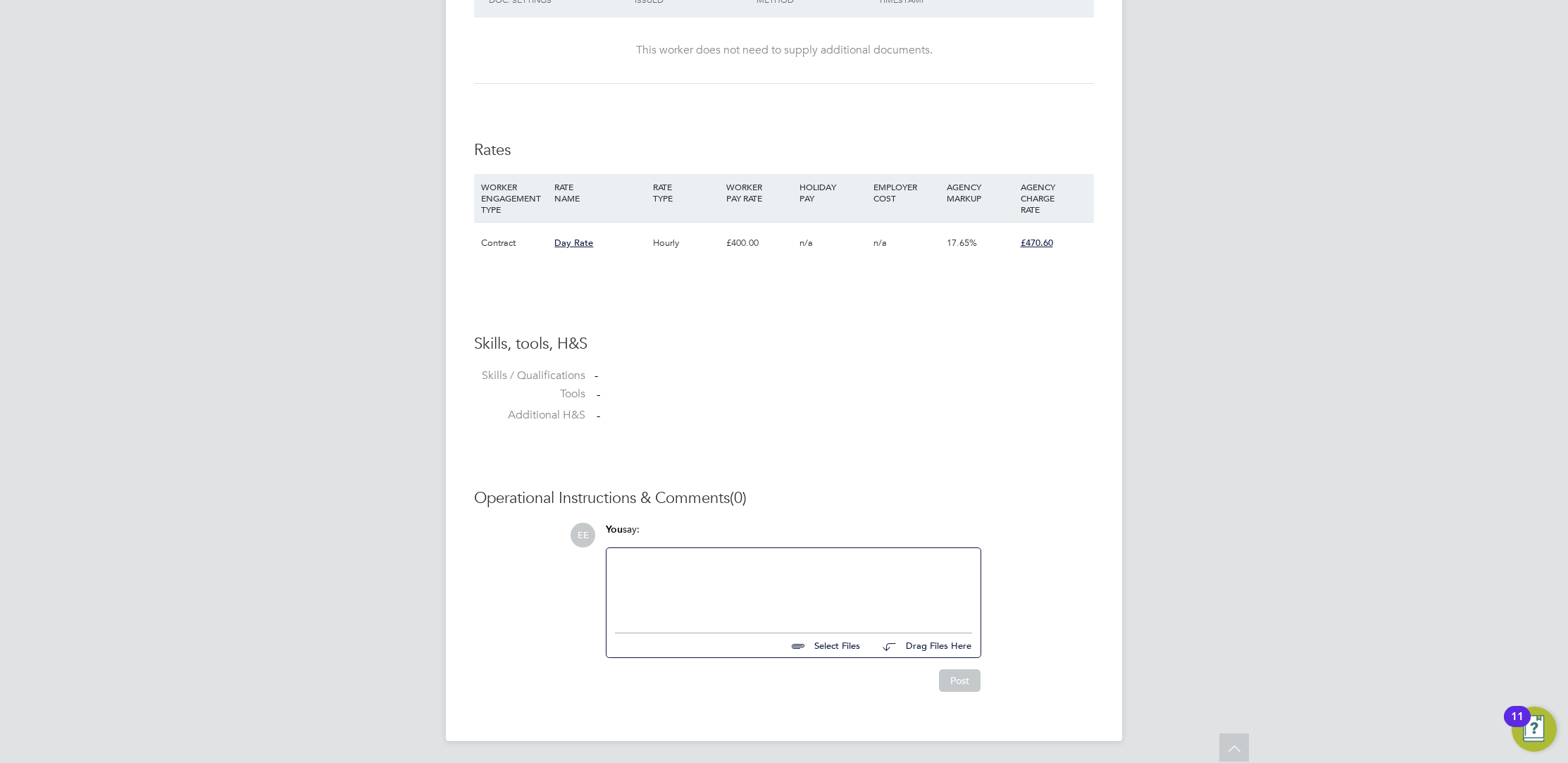
click at [834, 641] on input "file" at bounding box center [867, 643] width 211 height 20
type input "C:\fakepath\Arnel Cordero CV (1).pdf"
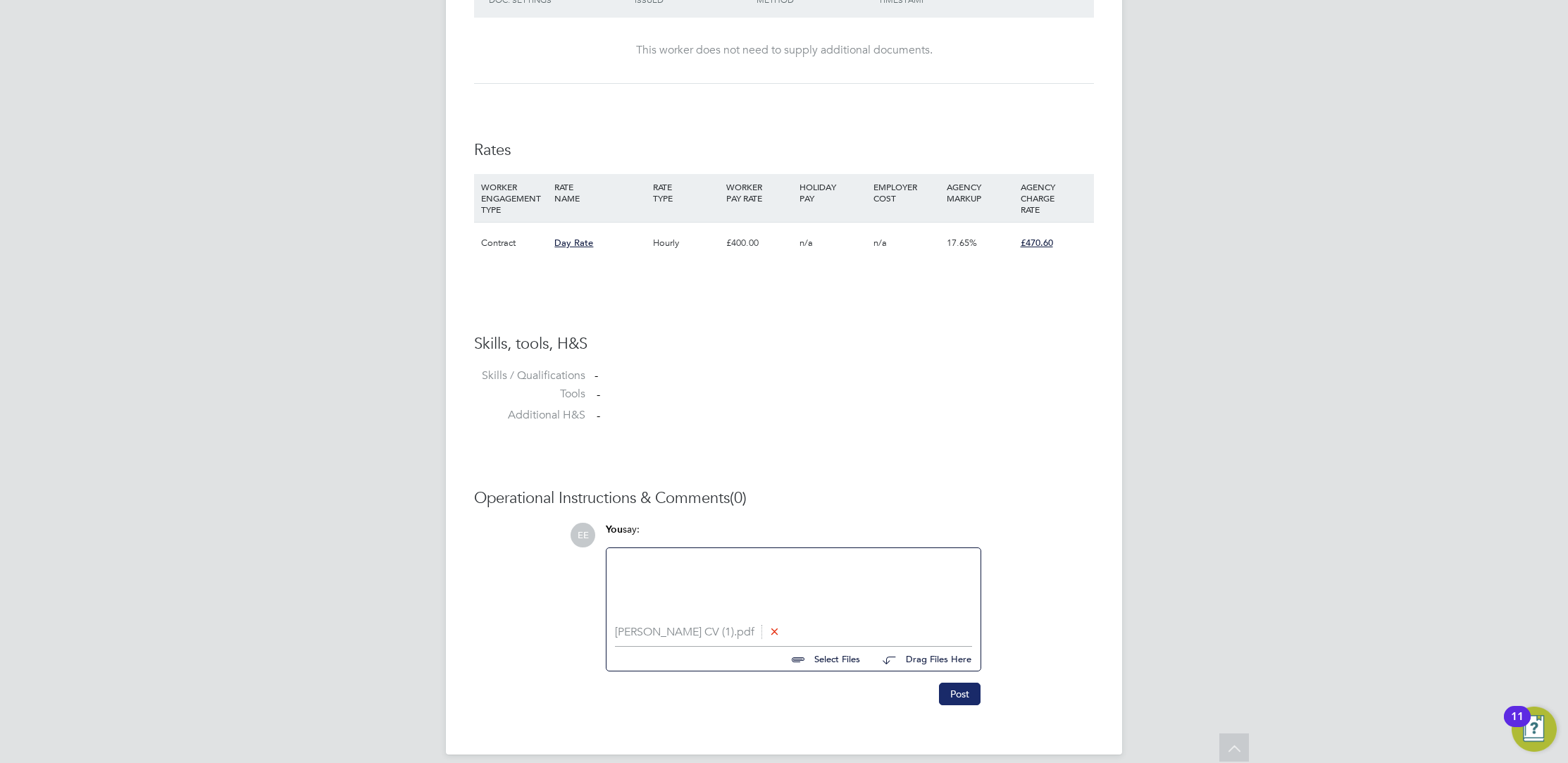
click at [940, 691] on button "Post" at bounding box center [959, 694] width 41 height 22
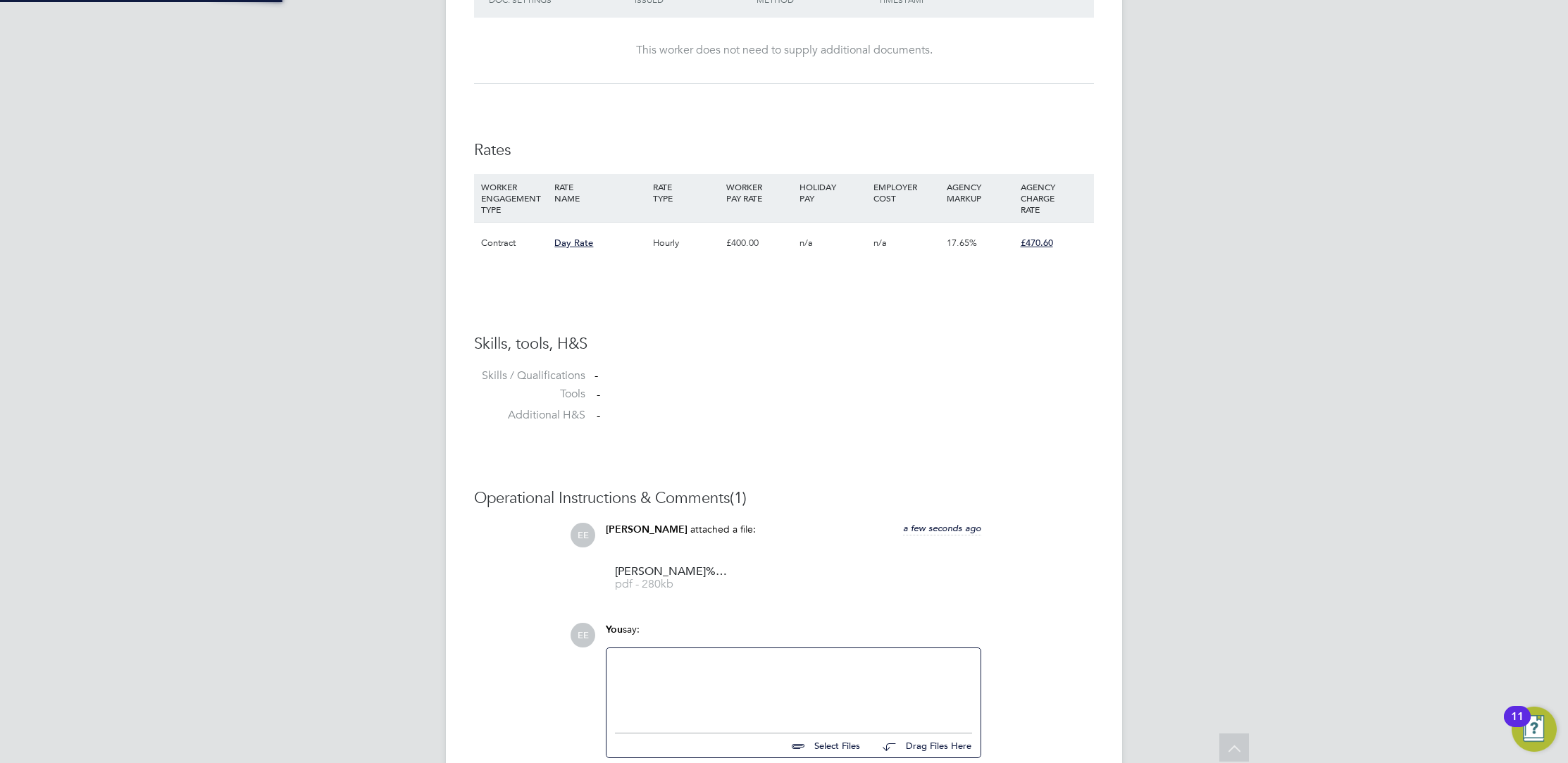
click at [770, 659] on div at bounding box center [793, 687] width 357 height 61
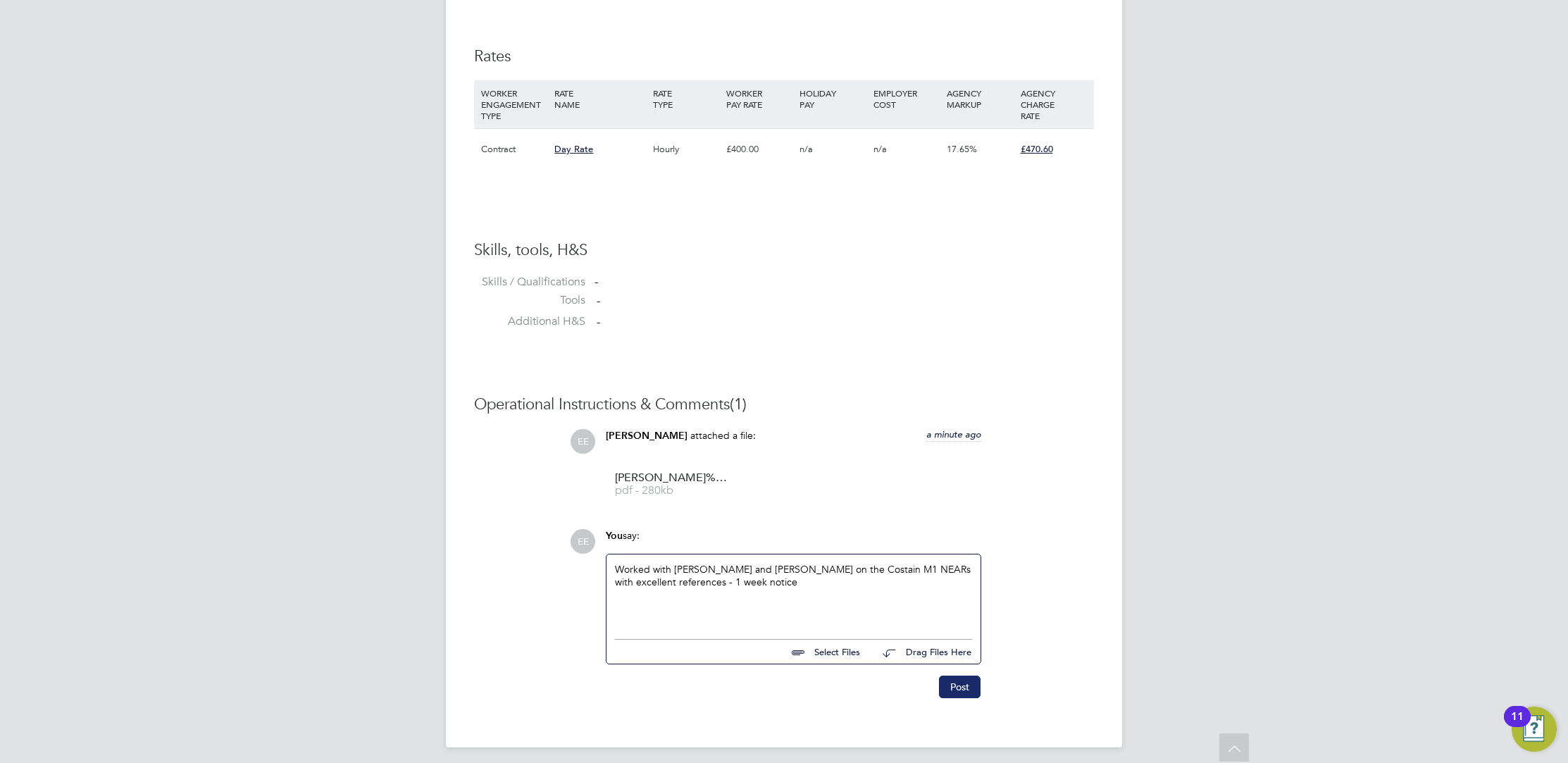
scroll to position [935, 0]
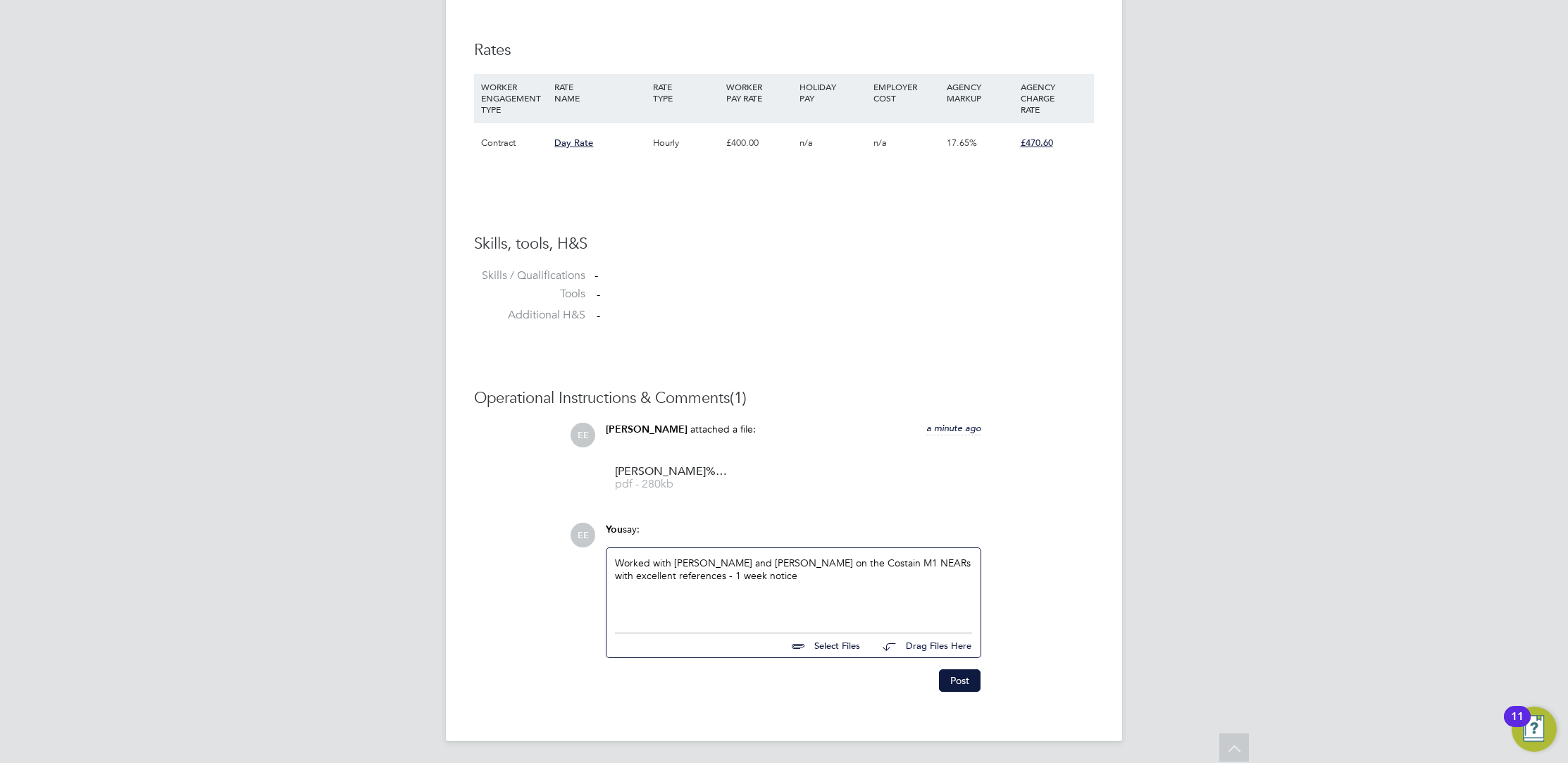
drag, startPoint x: 956, startPoint y: 687, endPoint x: 1462, endPoint y: 596, distance: 514.1
click at [955, 686] on button "Post" at bounding box center [959, 680] width 41 height 22
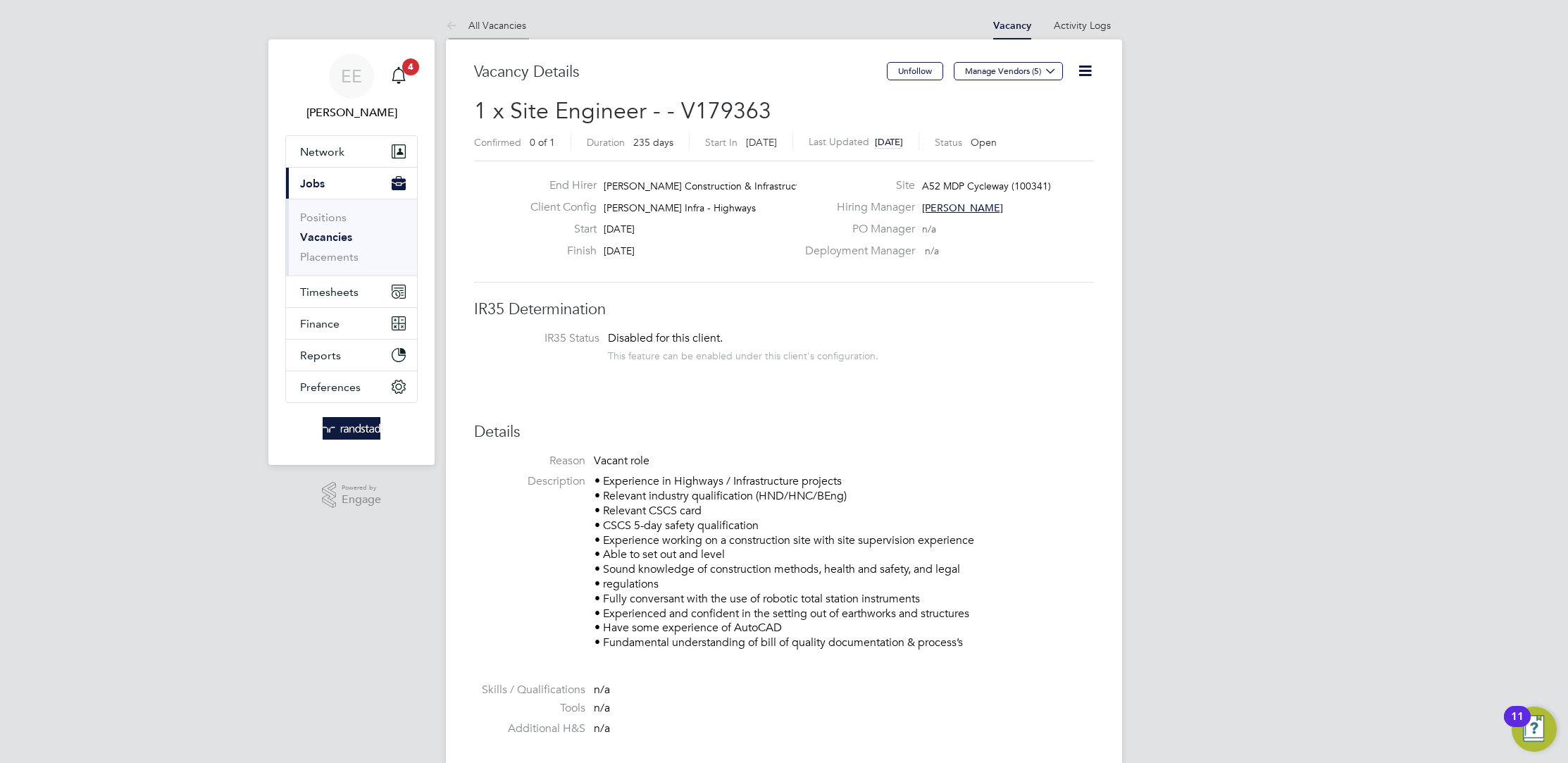
click at [494, 16] on li "All Vacancies" at bounding box center [486, 25] width 80 height 28
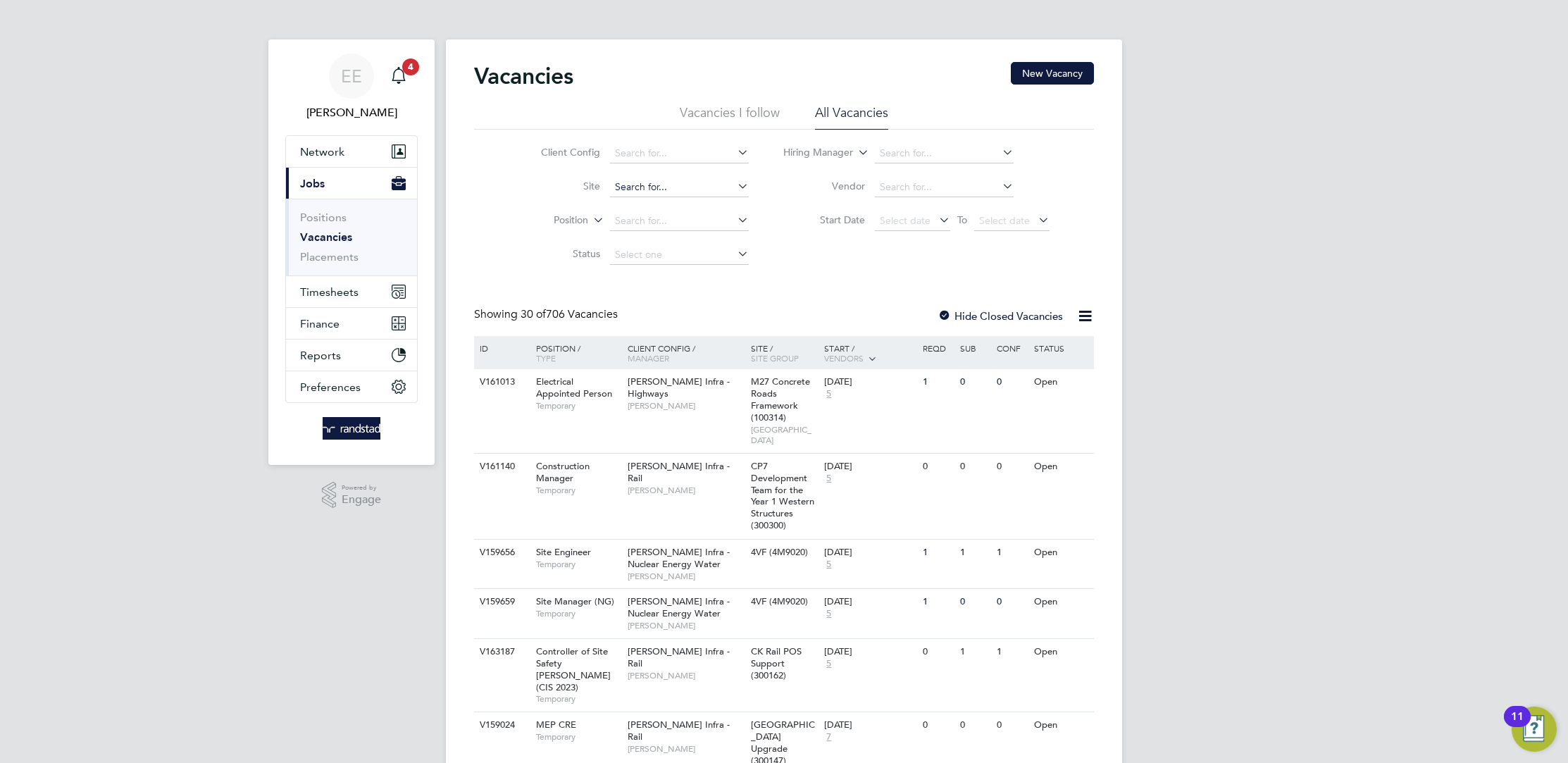
click at [693, 190] on input at bounding box center [680, 187] width 139 height 20
click at [694, 197] on li "A52 MDP Cycleway (100341)" at bounding box center [679, 206] width 140 height 19
type input "A52 MDP Cycleway (100341)"
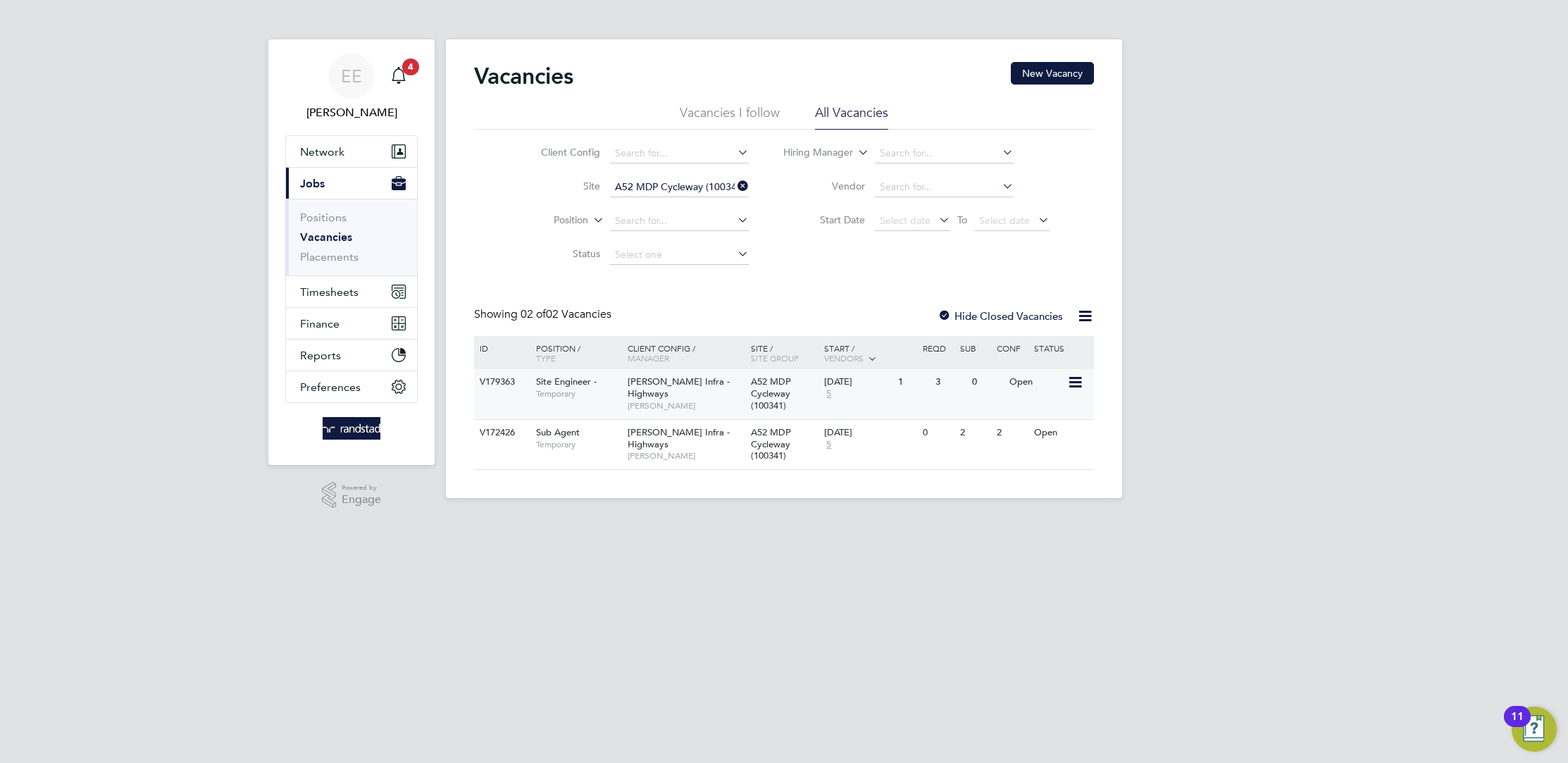
click at [665, 396] on span "[PERSON_NAME] Infra - Highways" at bounding box center [678, 387] width 102 height 24
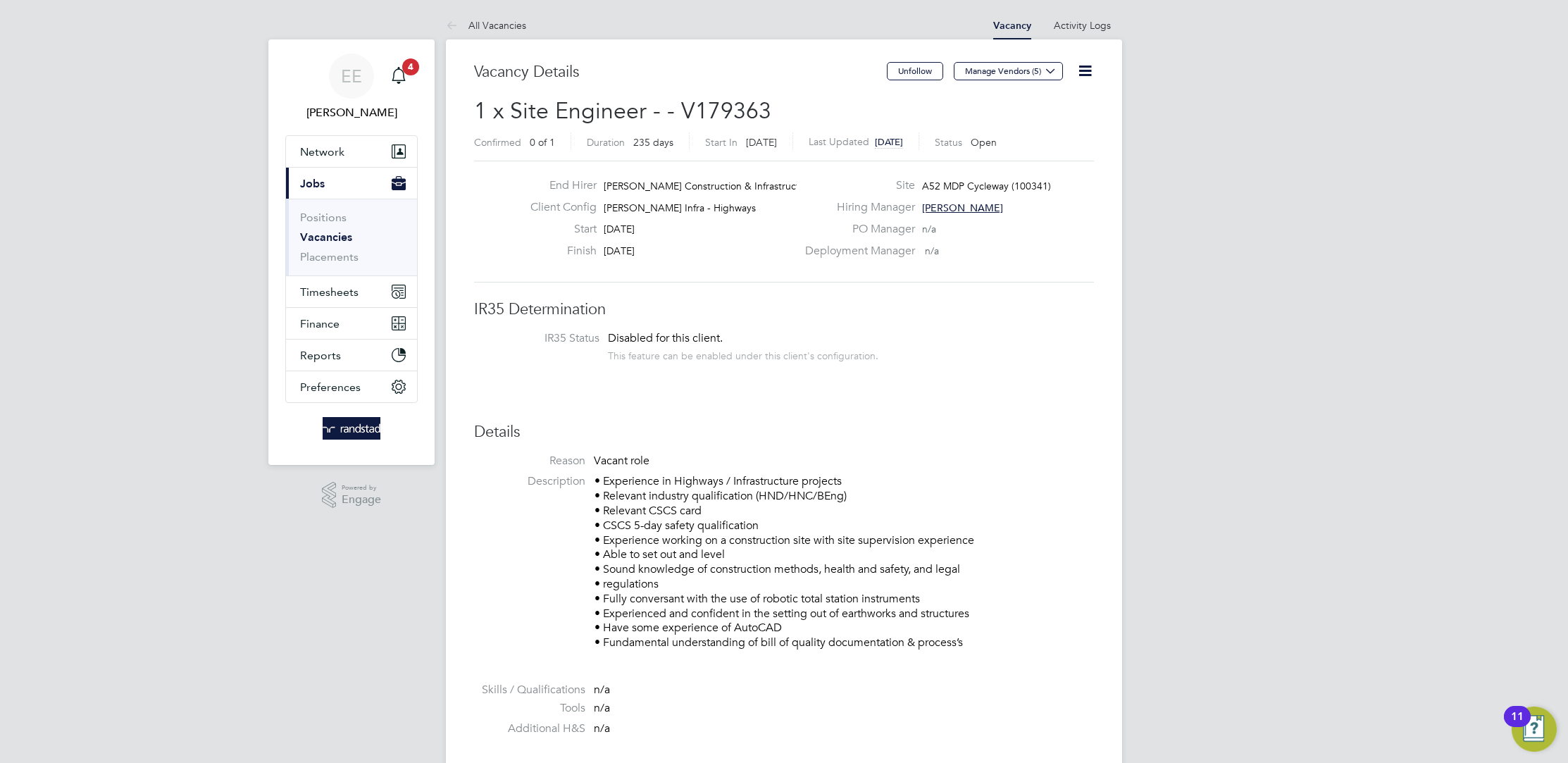
click at [956, 211] on span "[PERSON_NAME]" at bounding box center [963, 208] width 81 height 13
drag, startPoint x: 981, startPoint y: 290, endPoint x: 1115, endPoint y: 287, distance: 134.0
click at [1115, 287] on span "[PERSON_NAME][EMAIL_ADDRESS][PERSON_NAME][DOMAIN_NAME]" at bounding box center [1054, 303] width 148 height 36
copy span "[PERSON_NAME][EMAIL_ADDRESS][PERSON_NAME][DOMAIN_NAME]"
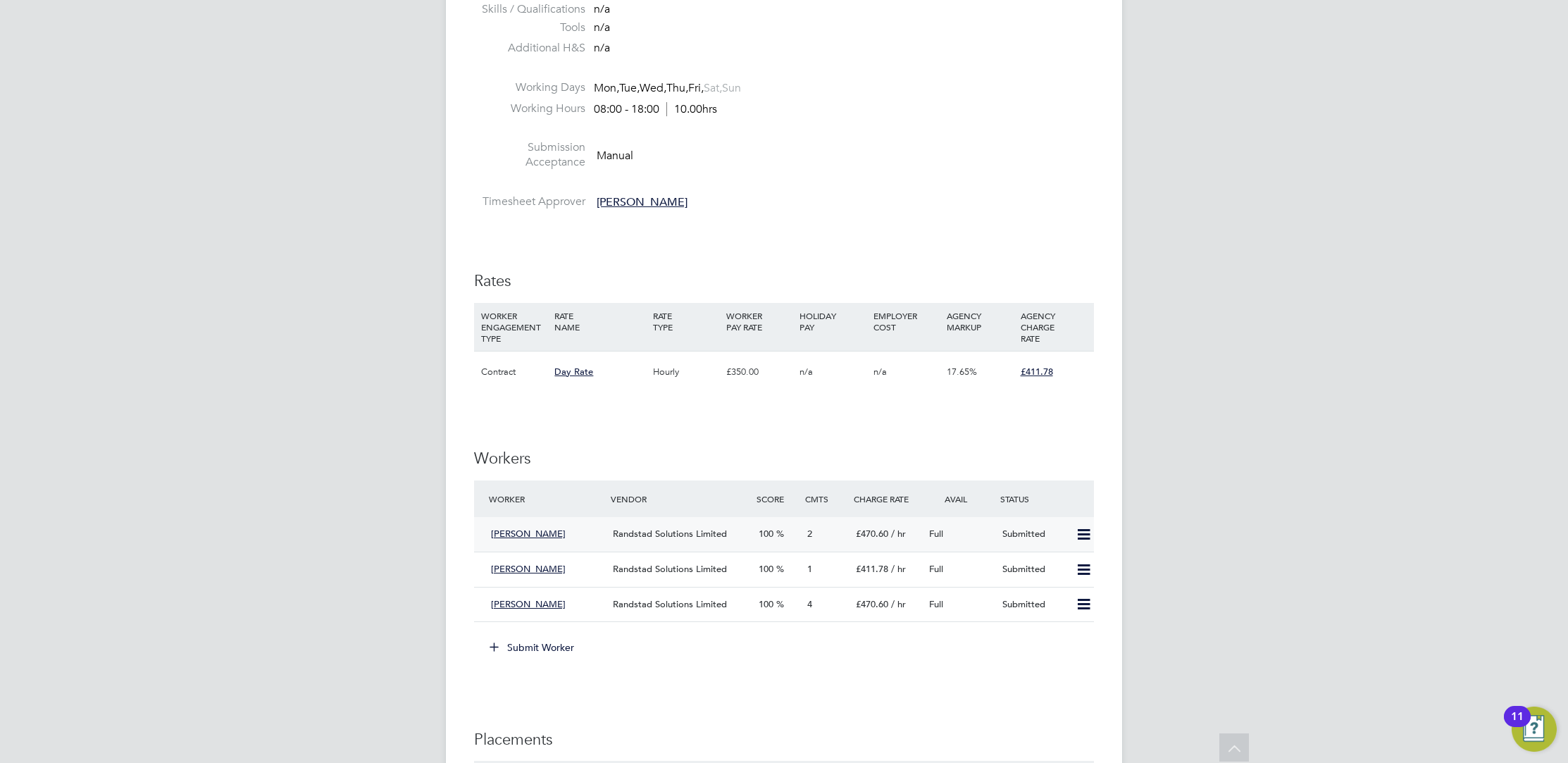
scroll to position [682, 0]
click at [688, 537] on div "Randstad Solutions Limited" at bounding box center [680, 533] width 146 height 23
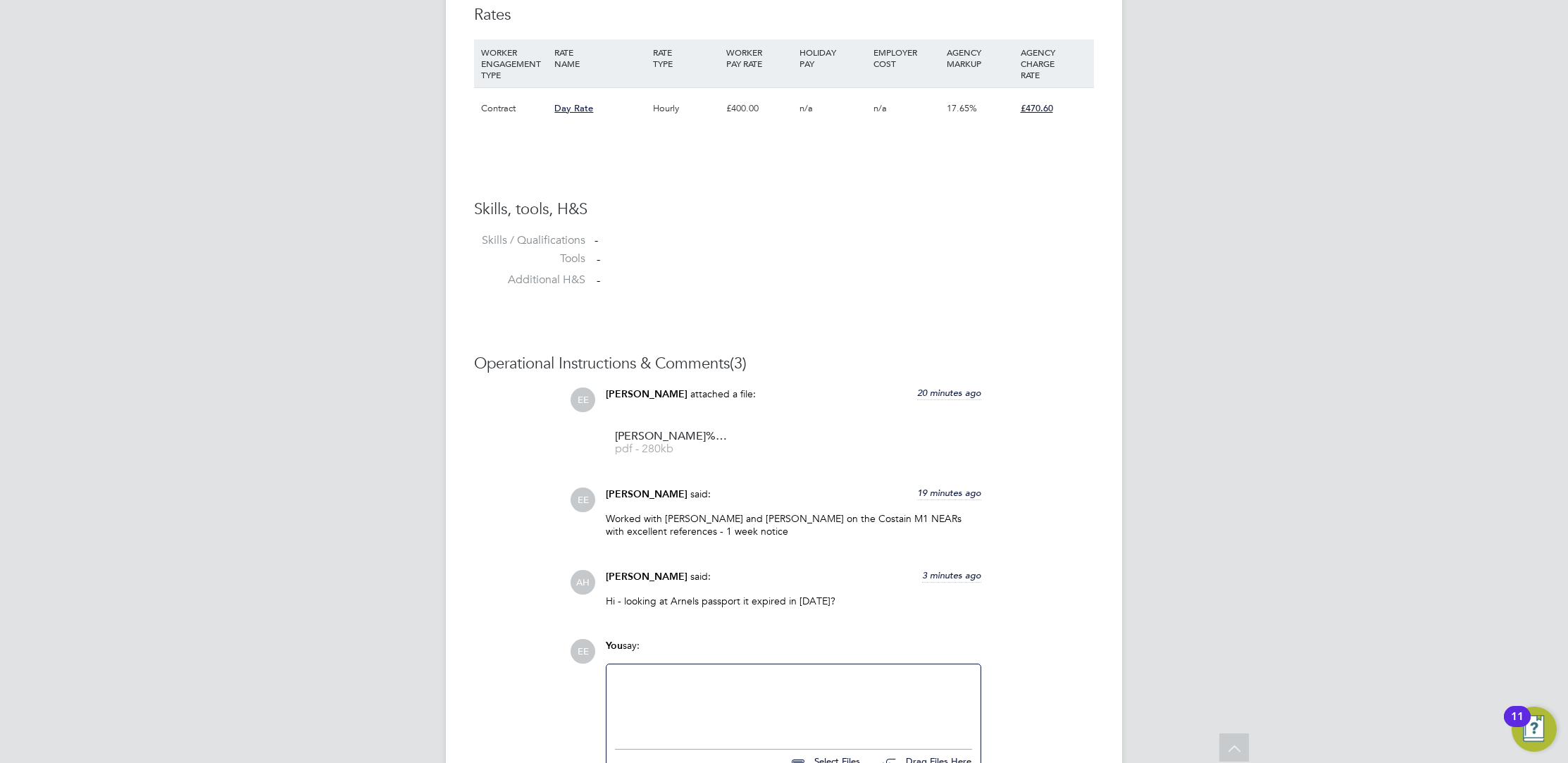
scroll to position [1091, 0]
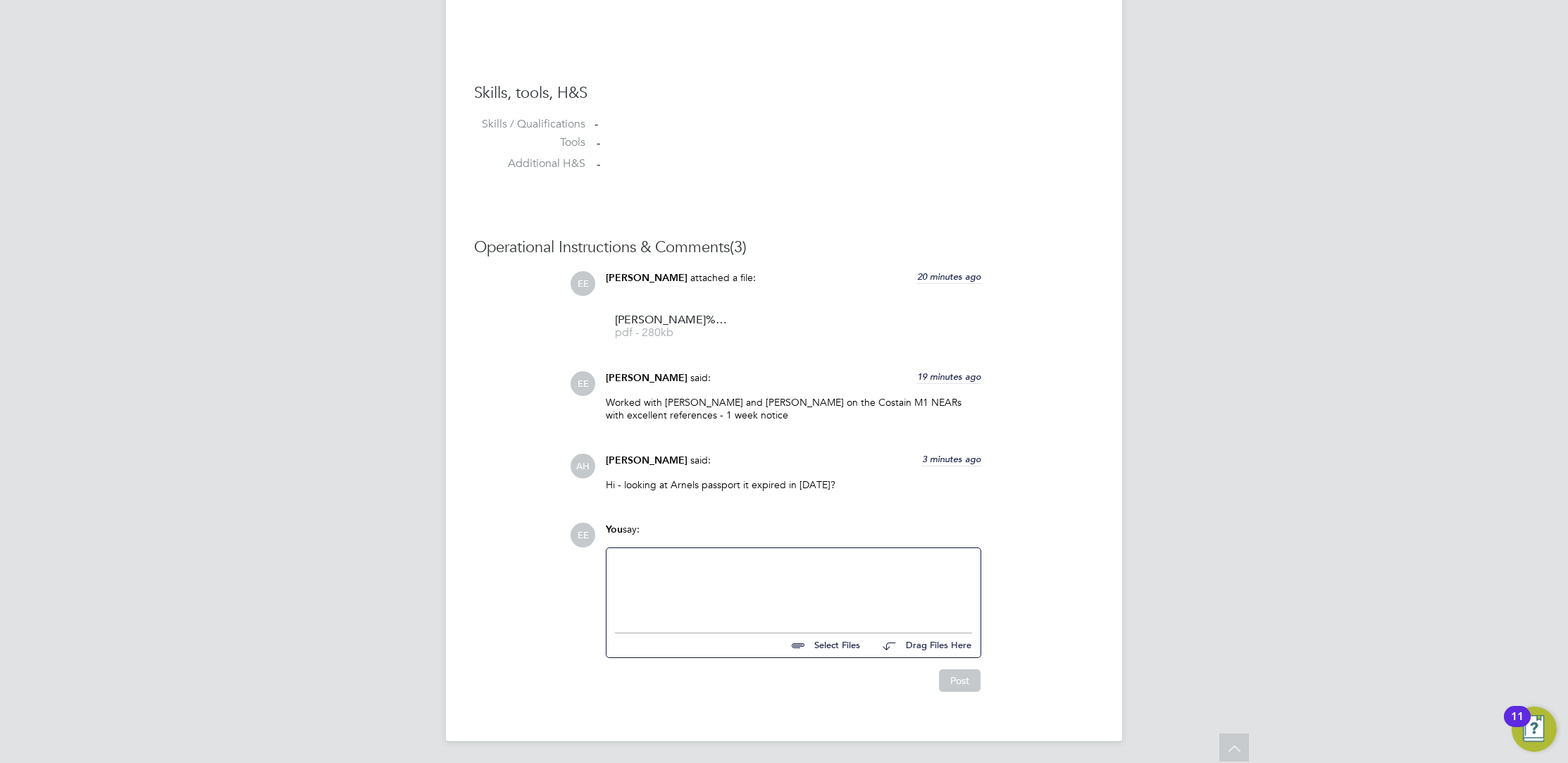
click at [814, 575] on div at bounding box center [793, 587] width 357 height 61
click at [817, 571] on div at bounding box center [793, 587] width 357 height 61
click at [838, 554] on div "Hi Alex, this is an old passport picture," at bounding box center [793, 586] width 374 height 77
click at [830, 563] on div "Hi Alex, this is an old passport picture," at bounding box center [793, 587] width 357 height 61
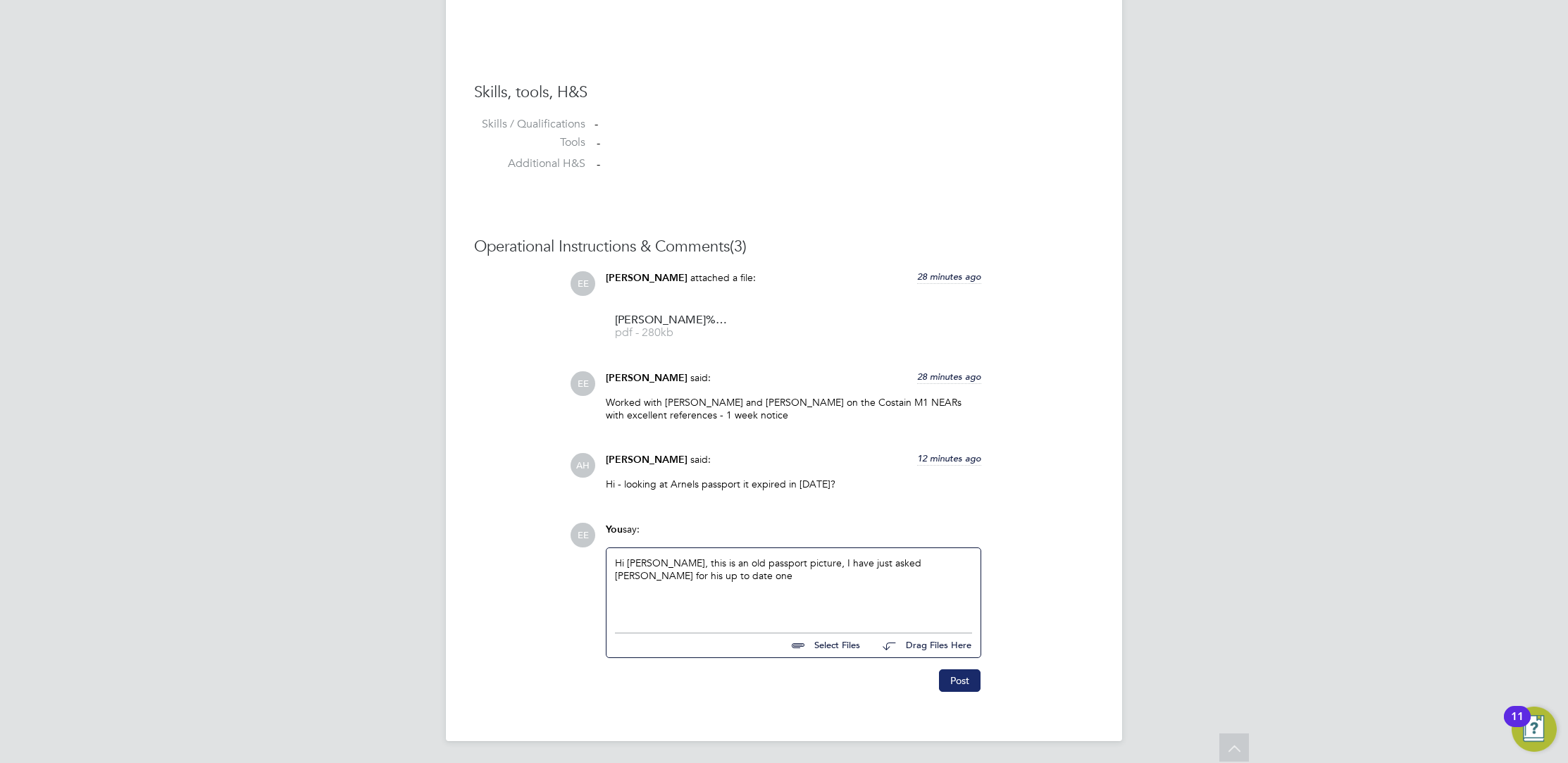
click at [944, 676] on button "Post" at bounding box center [959, 680] width 41 height 22
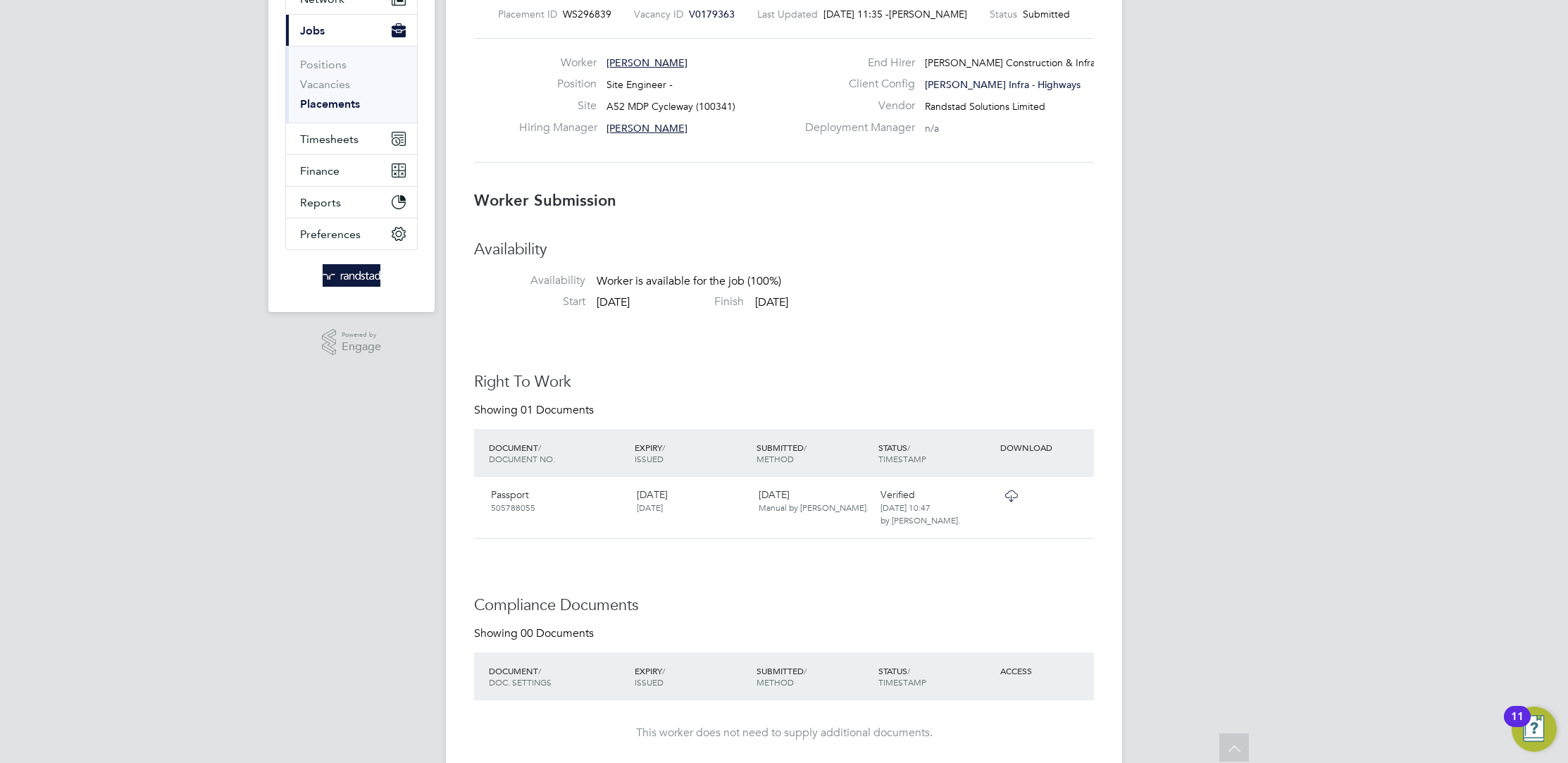
scroll to position [0, 0]
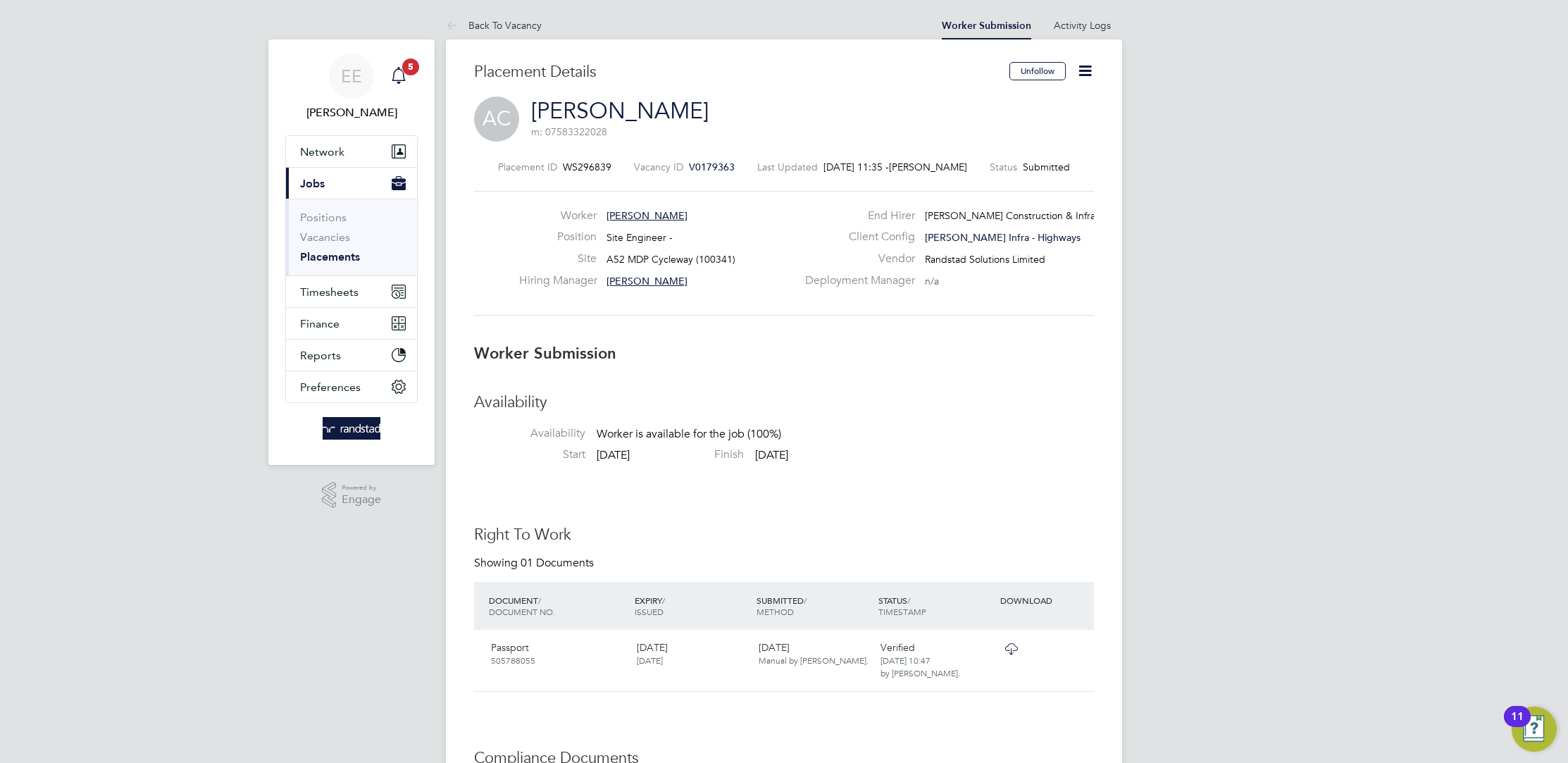
click at [403, 90] on div "Main navigation" at bounding box center [398, 76] width 28 height 28
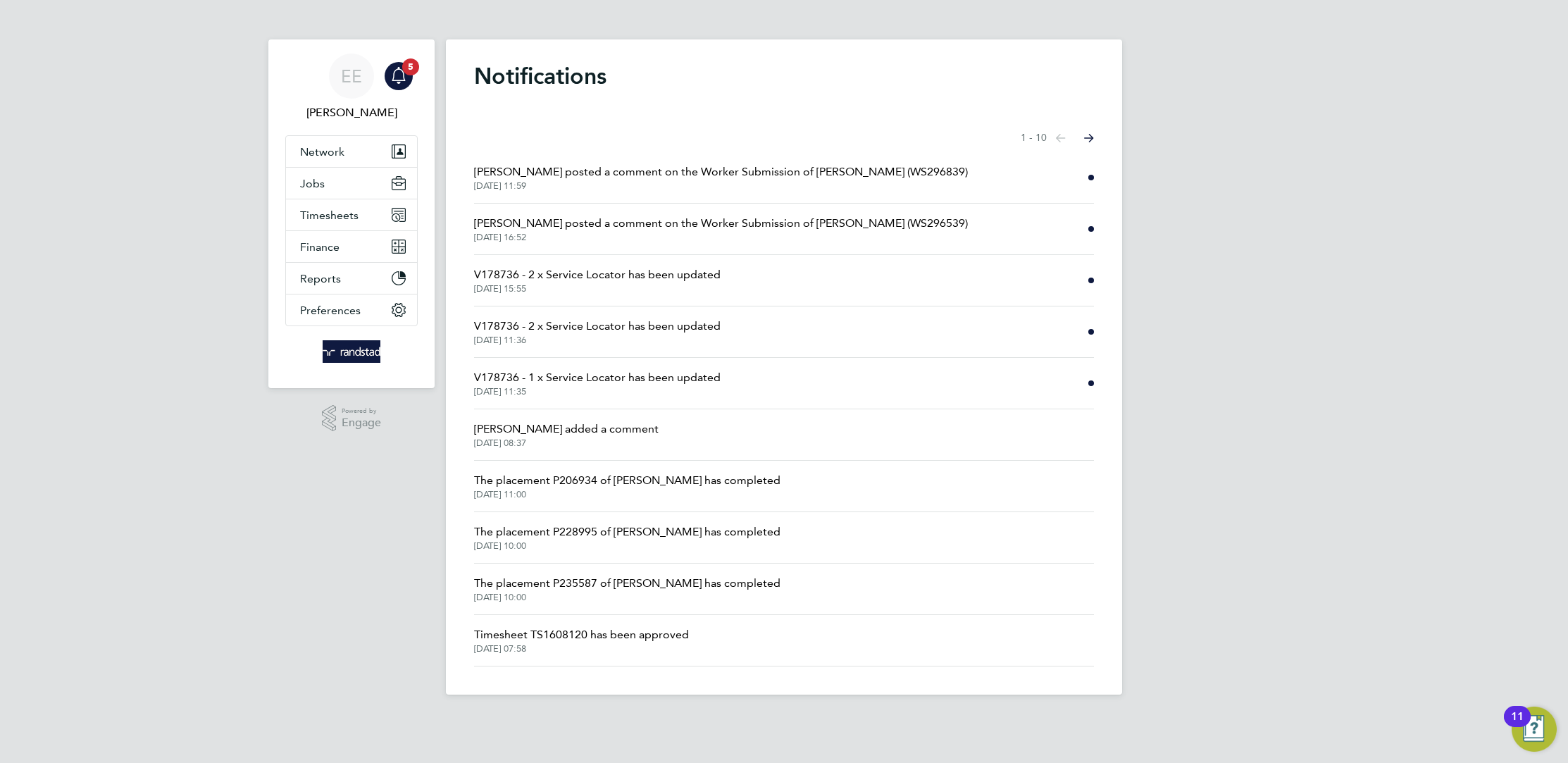
click at [720, 169] on span "Alex Hackett posted a comment on the Worker Submission of Arnel Cordero (WS2968…" at bounding box center [721, 172] width 494 height 17
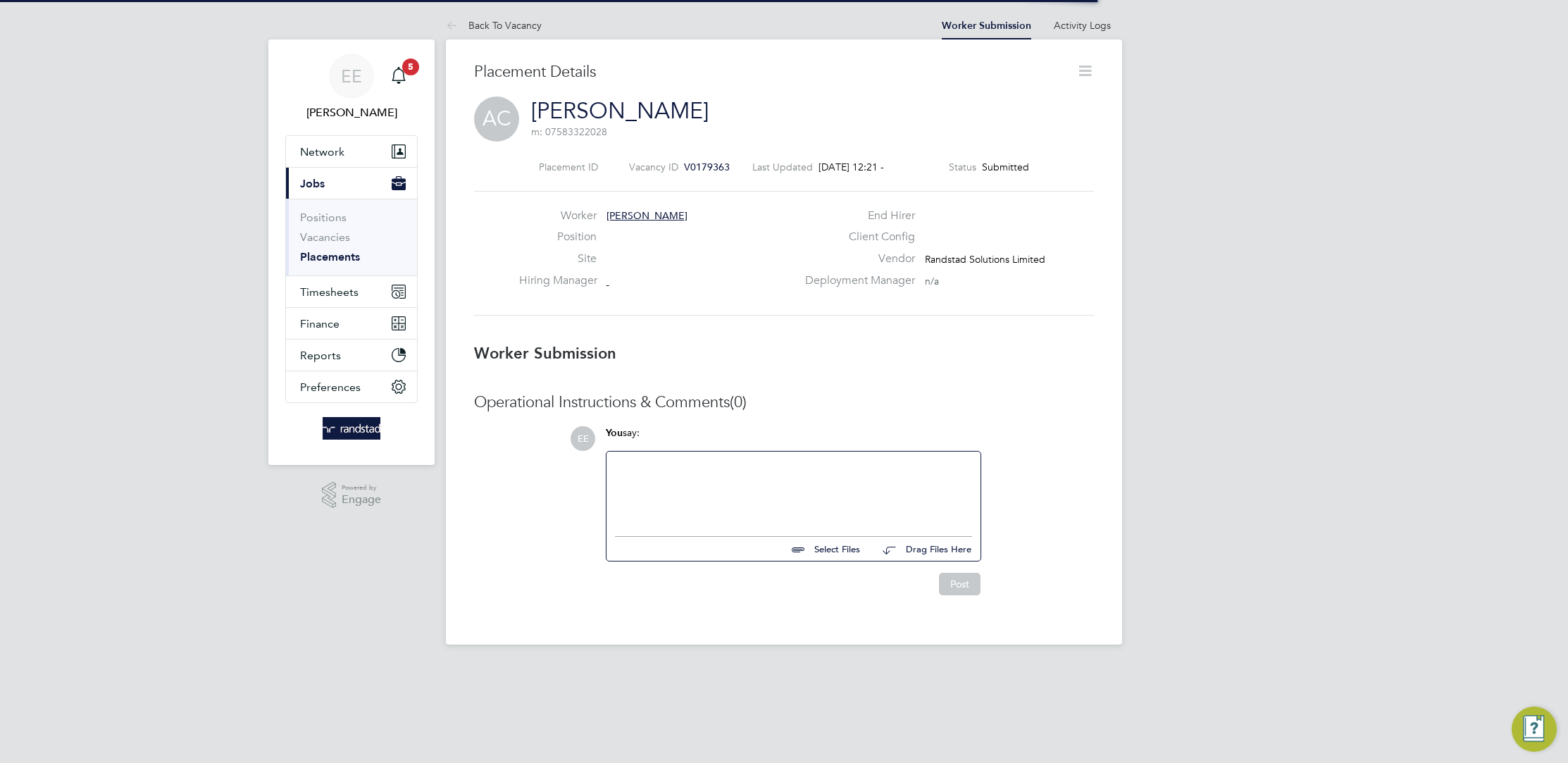
scroll to position [22, 303]
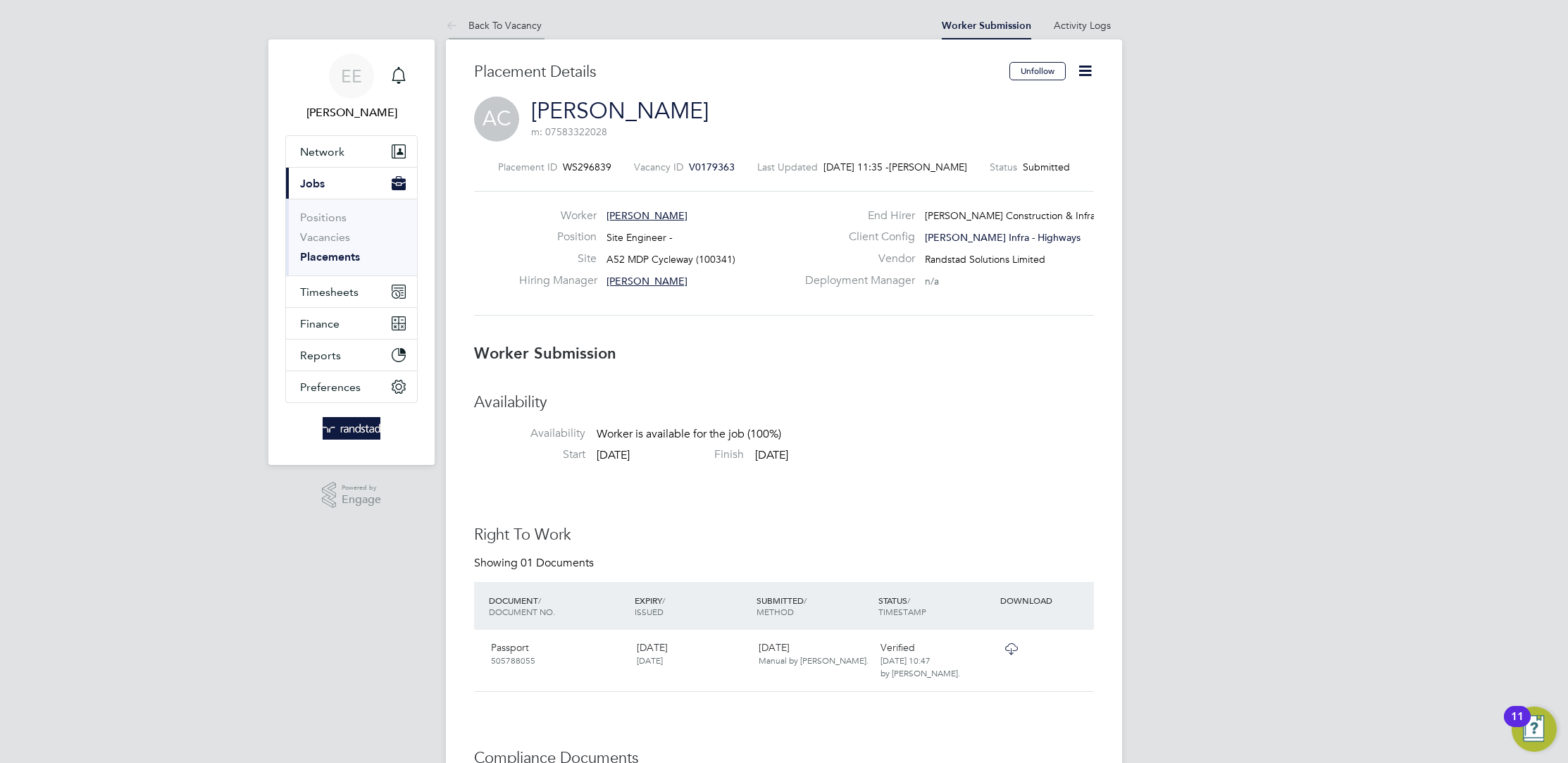
click at [519, 22] on link "Back To Vacancy" at bounding box center [494, 25] width 96 height 13
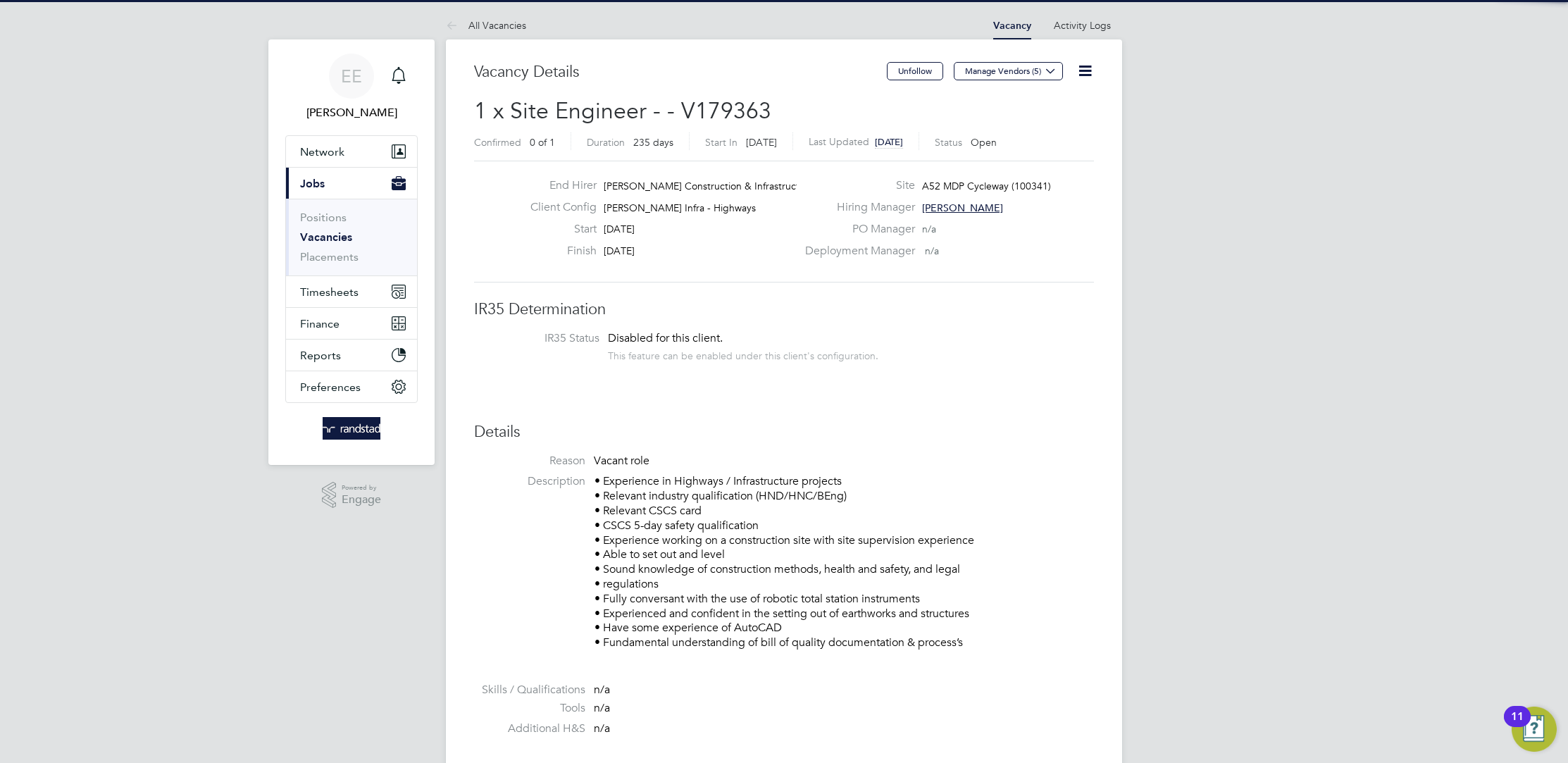
scroll to position [23, 122]
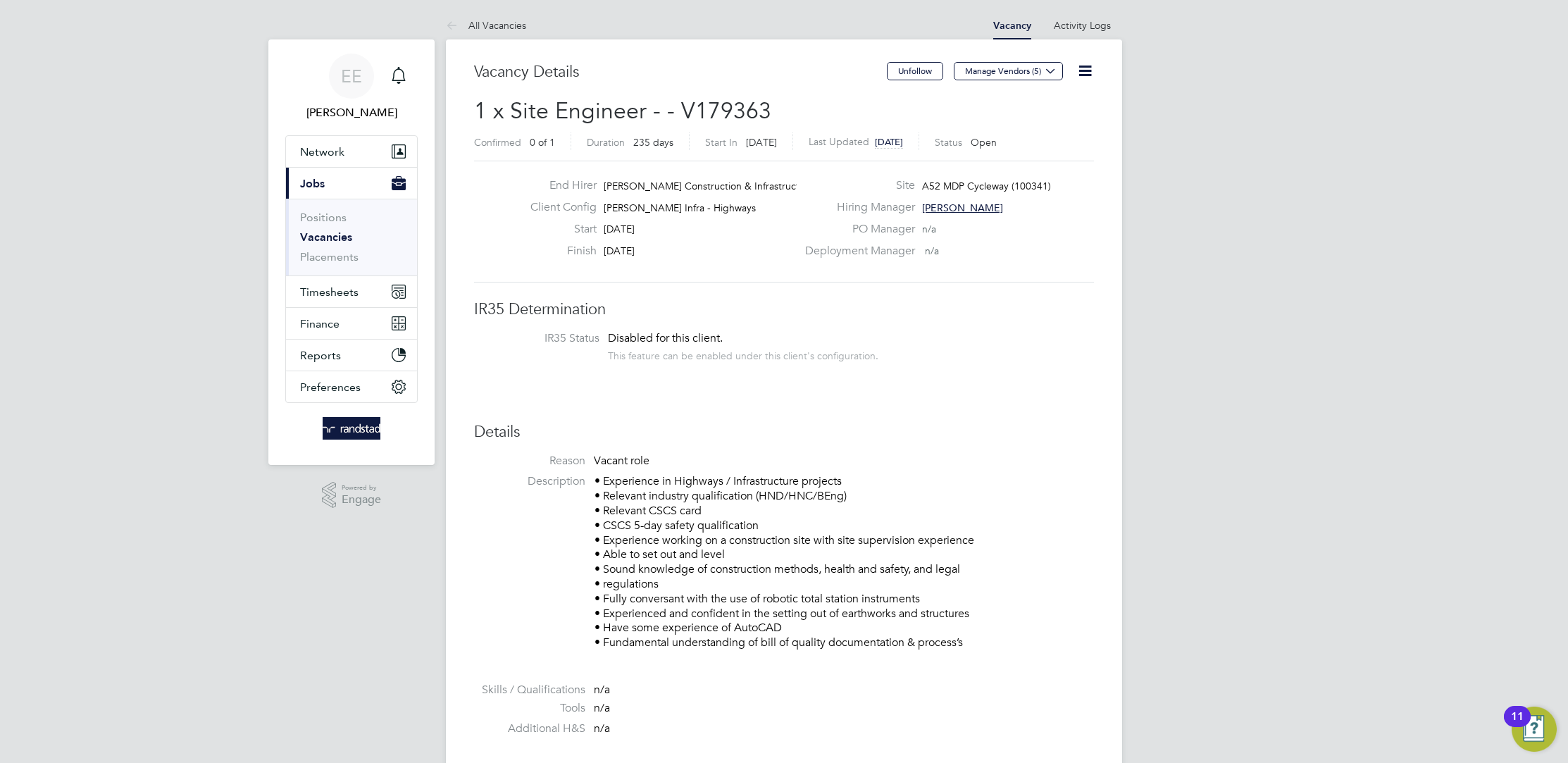
click at [516, 30] on link "All Vacancies" at bounding box center [486, 25] width 80 height 13
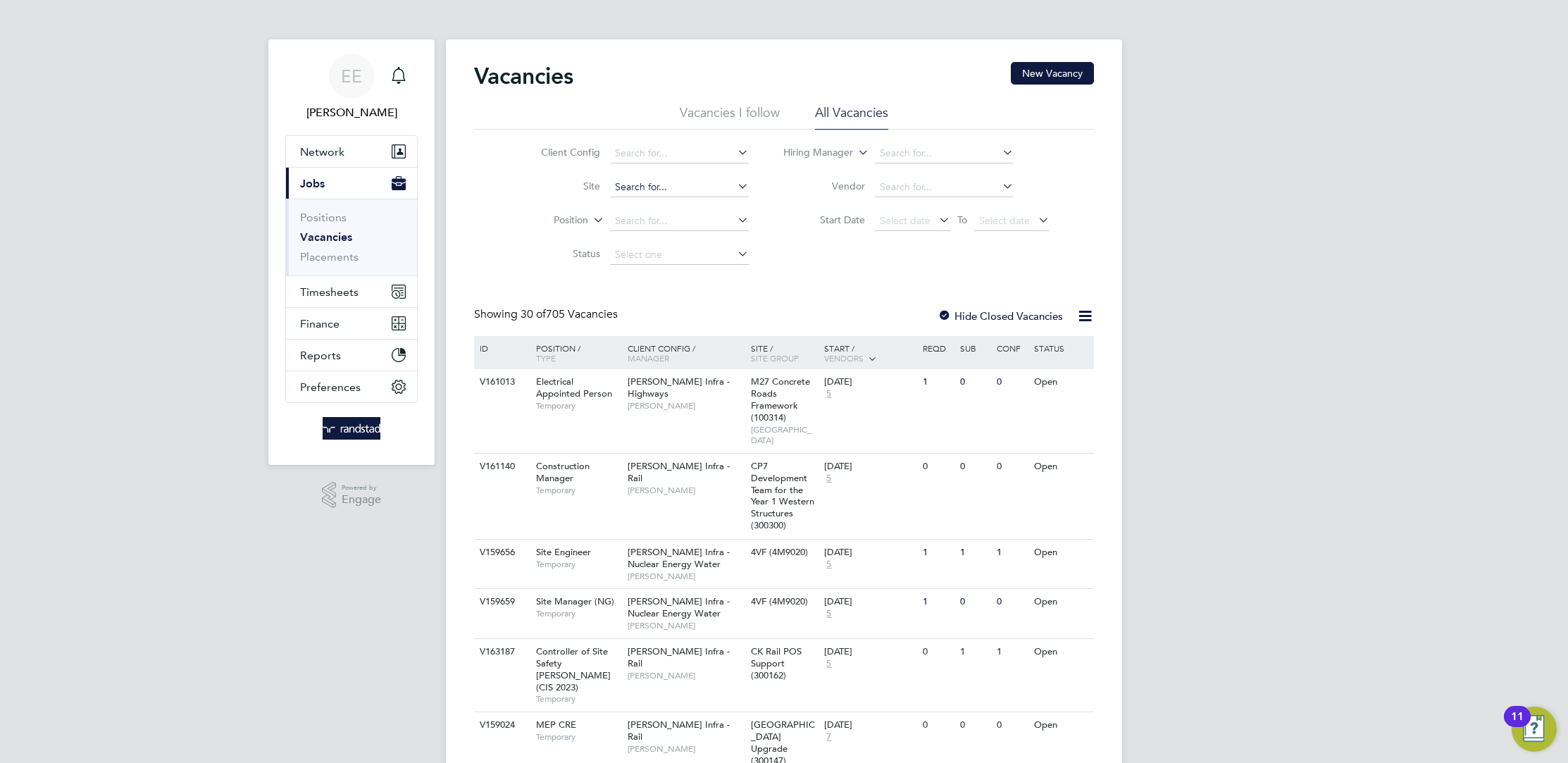
click at [670, 185] on input at bounding box center [680, 187] width 139 height 20
click at [664, 213] on li "A52 MDP Cycleway (100341)" at bounding box center [679, 206] width 140 height 19
type input "A52 MDP Cycleway (100341)"
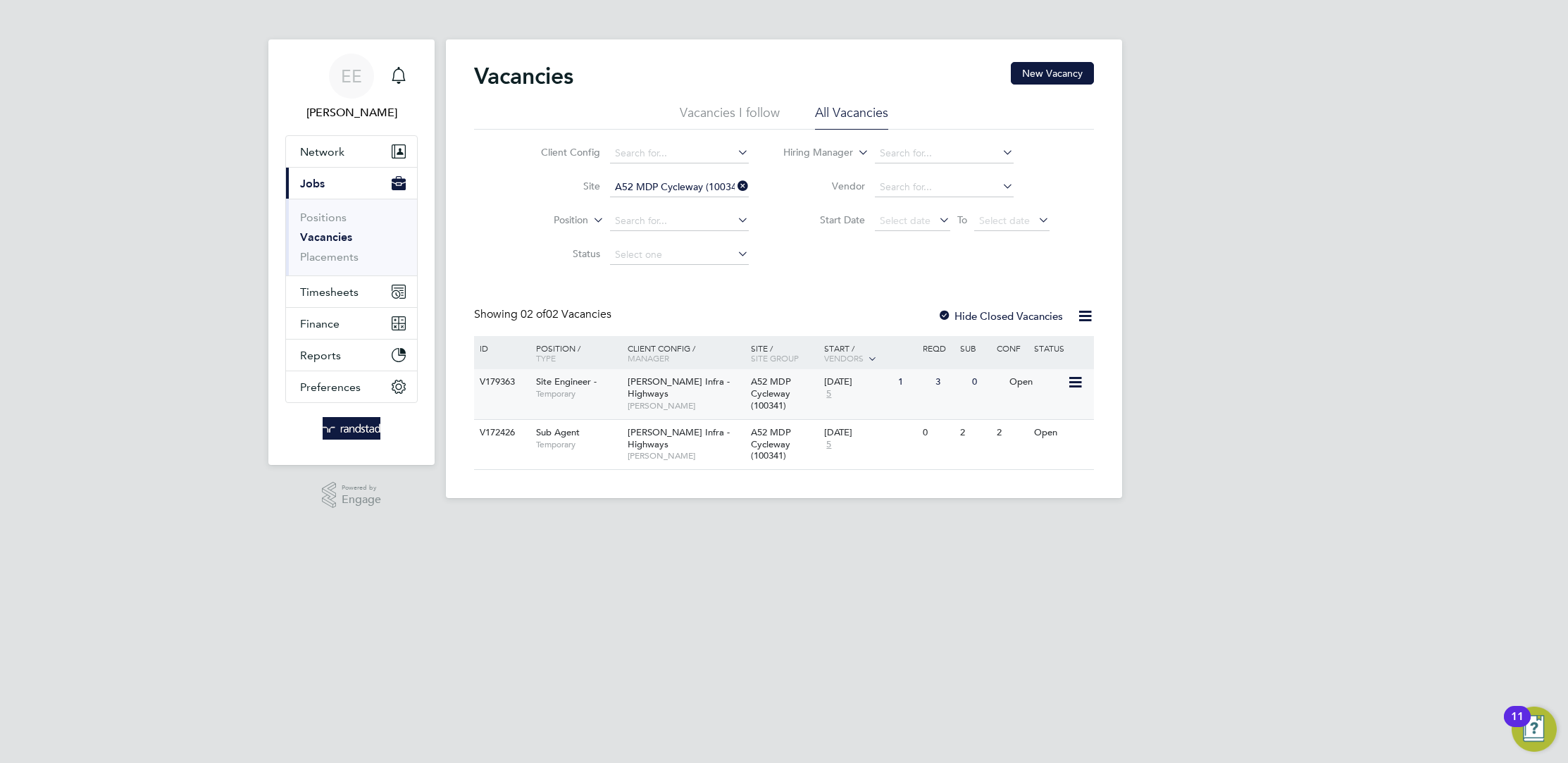
click at [706, 402] on span "[PERSON_NAME]" at bounding box center [686, 406] width 117 height 12
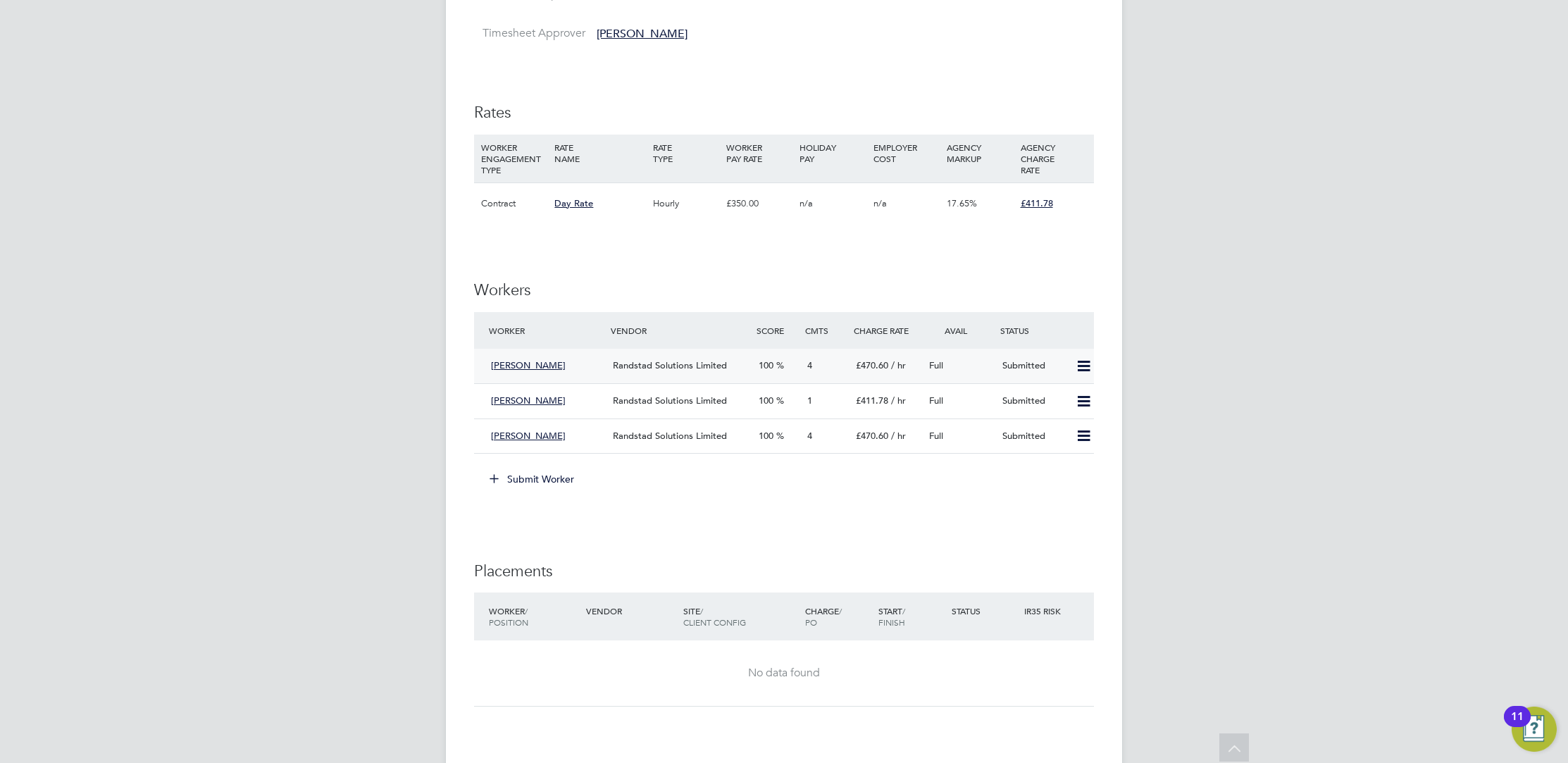
click at [680, 353] on div "Arnel Cordero Randstad Solutions Limited 100 4 £470.60 / hr Full Submitted" at bounding box center [784, 366] width 620 height 35
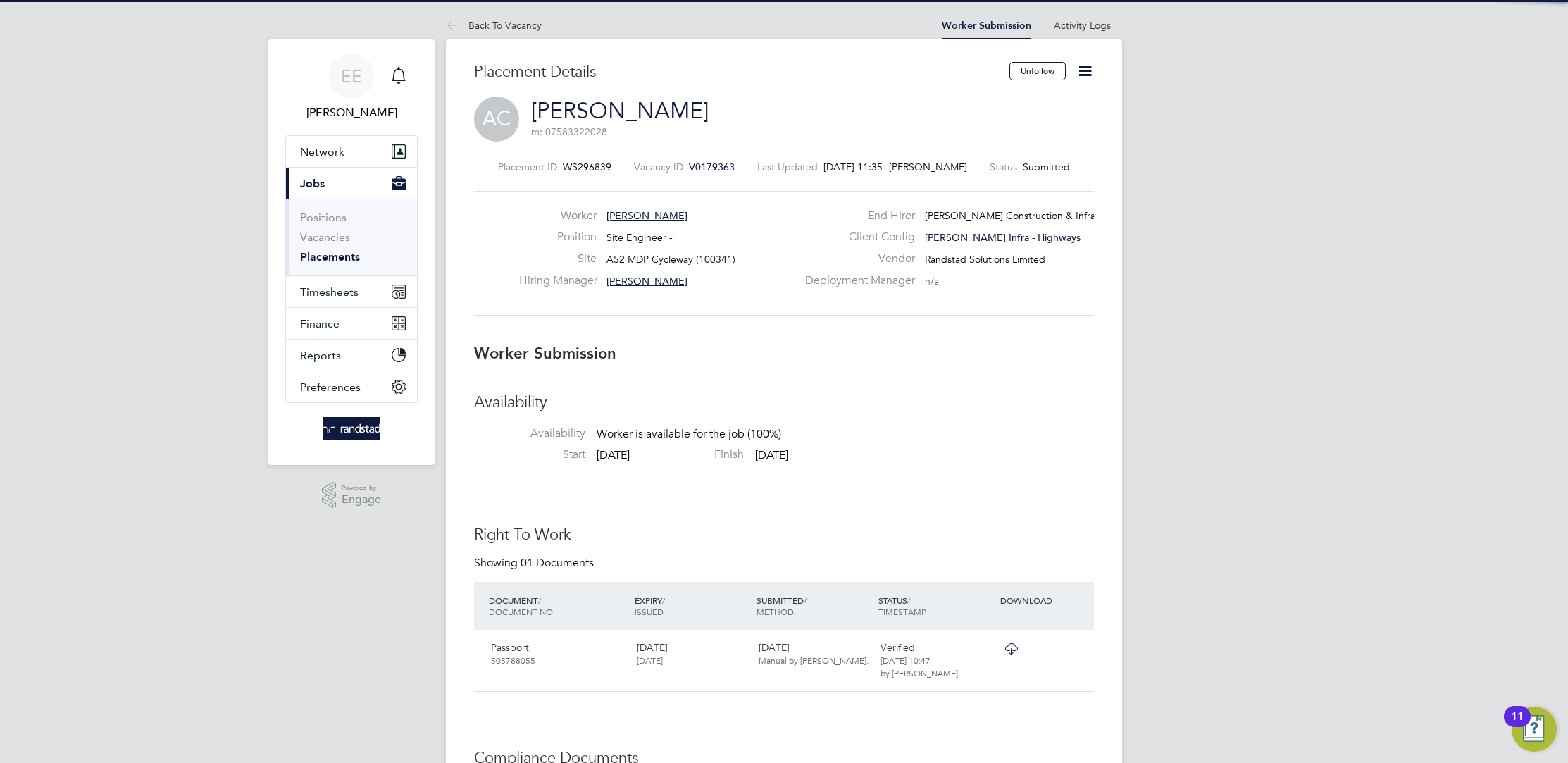
scroll to position [7, 7]
